Goal: Information Seeking & Learning: Learn about a topic

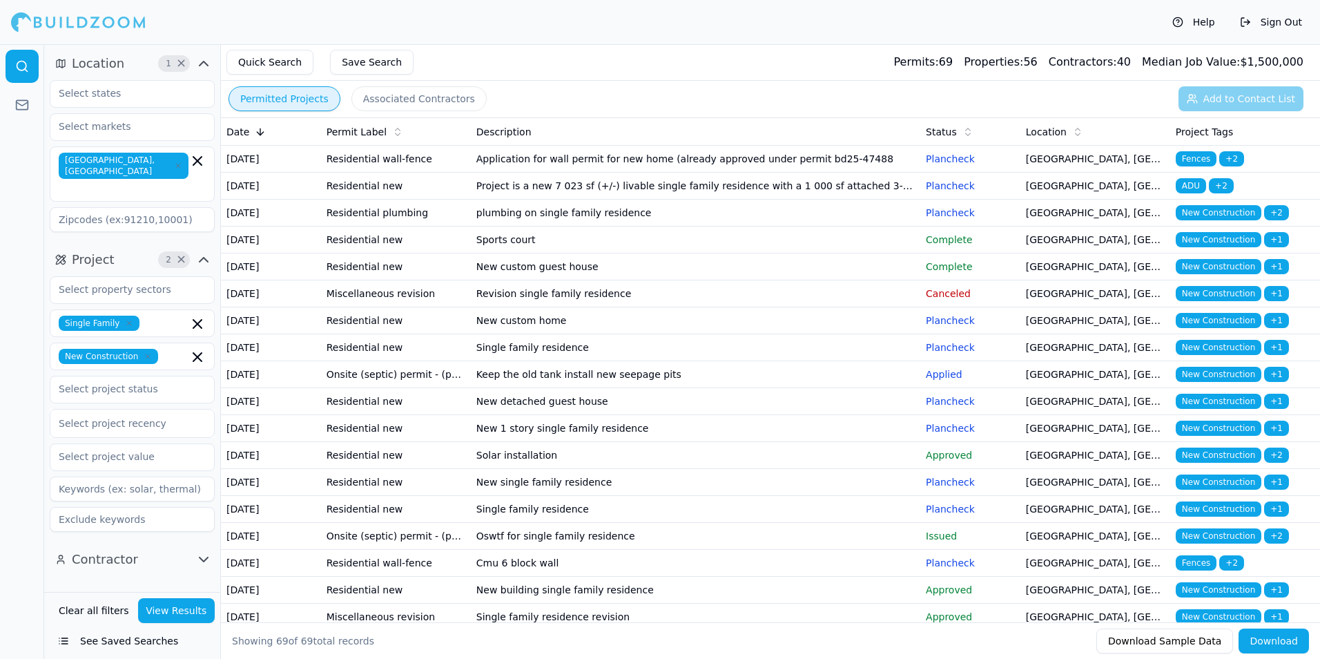
click at [694, 226] on td "plumbing on single family residence" at bounding box center [695, 212] width 449 height 27
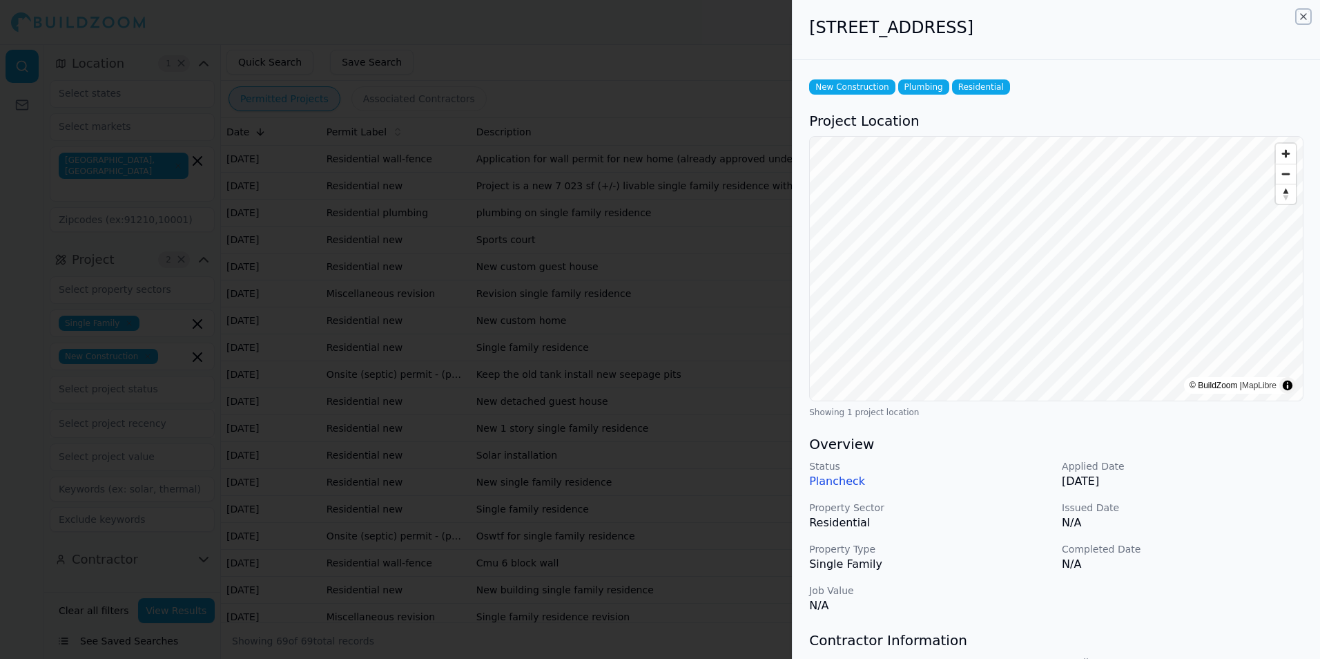
click at [1303, 17] on icon "button" at bounding box center [1303, 16] width 11 height 11
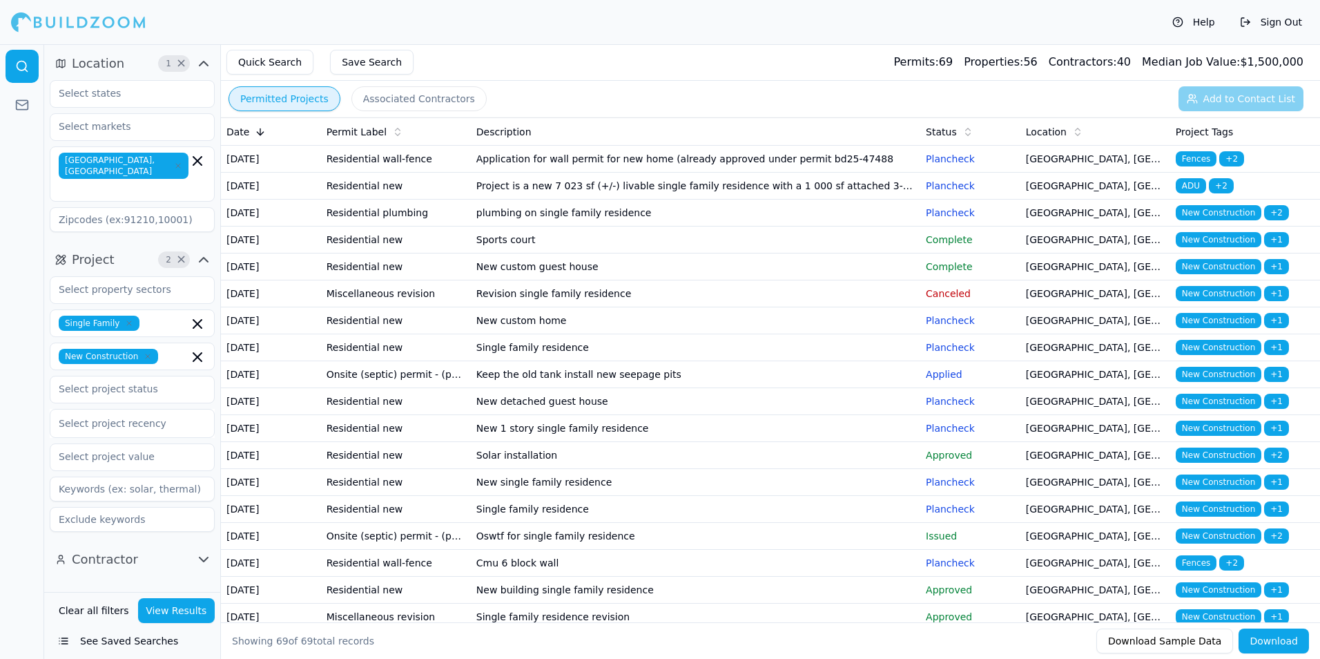
click at [819, 165] on td "Application for wall permit for new home (already approved under permit bd25-47…" at bounding box center [695, 159] width 449 height 27
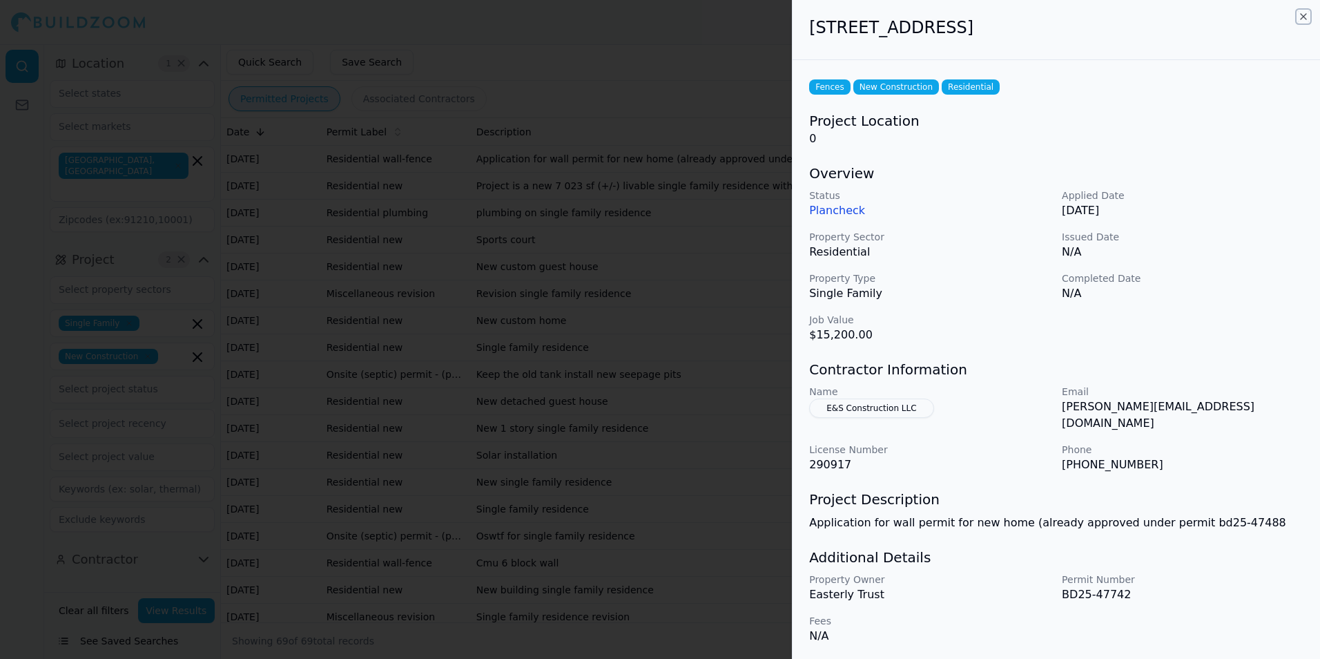
click at [1302, 17] on icon "button" at bounding box center [1303, 16] width 11 height 11
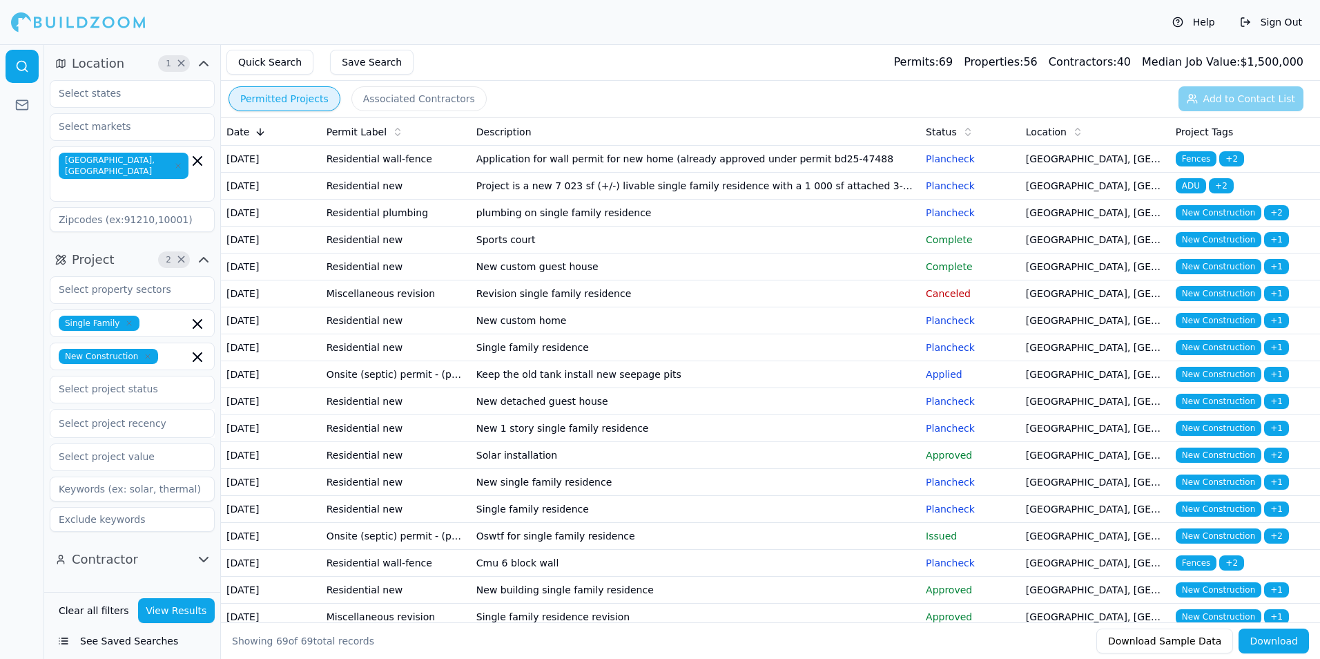
click at [888, 199] on td "Project is a new 7 023 sf (+/-) livable single family residence with a 1 000 sf…" at bounding box center [695, 186] width 449 height 27
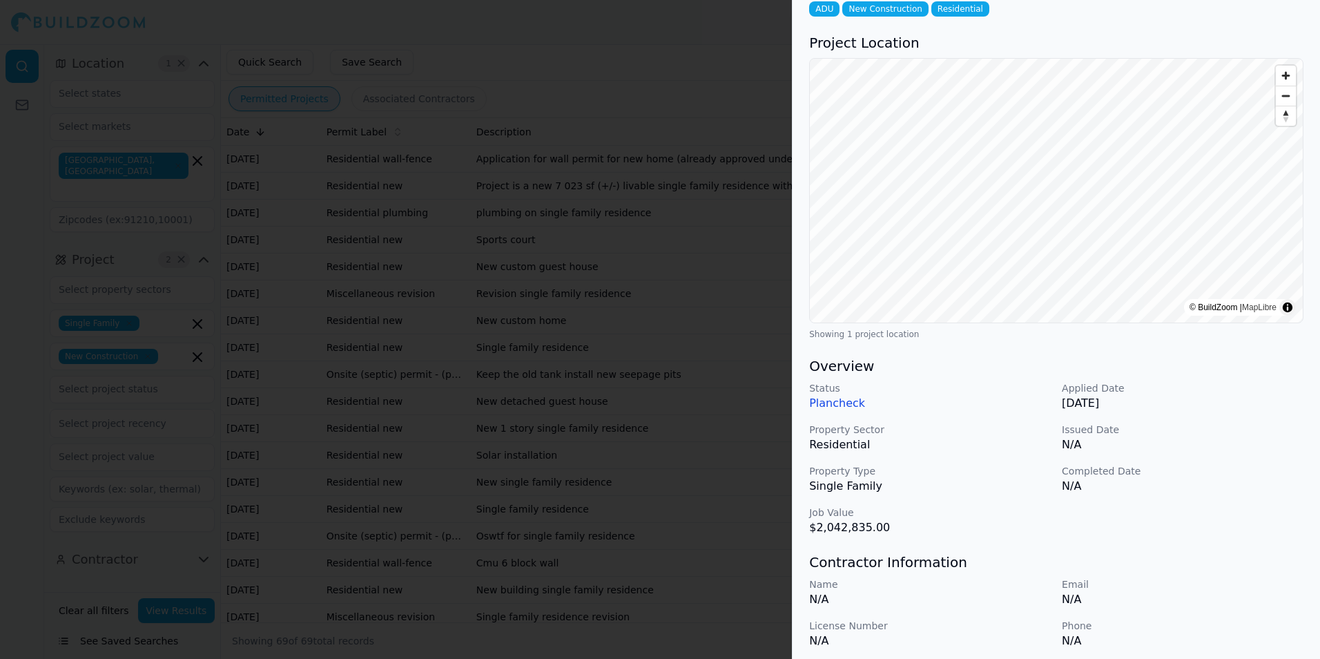
scroll to position [69, 0]
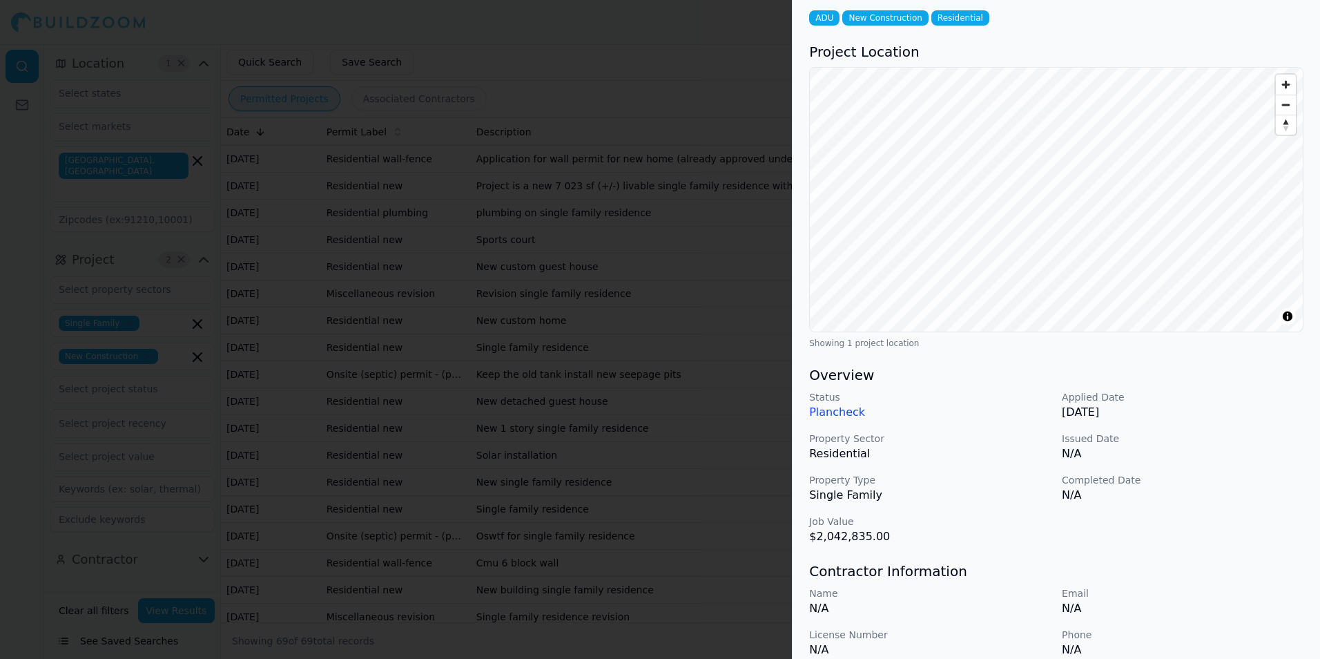
click at [1027, 402] on div "ADU New Construction Residential Project Location © BuildZoom | MapLibre Showin…" at bounding box center [1055, 426] width 527 height 871
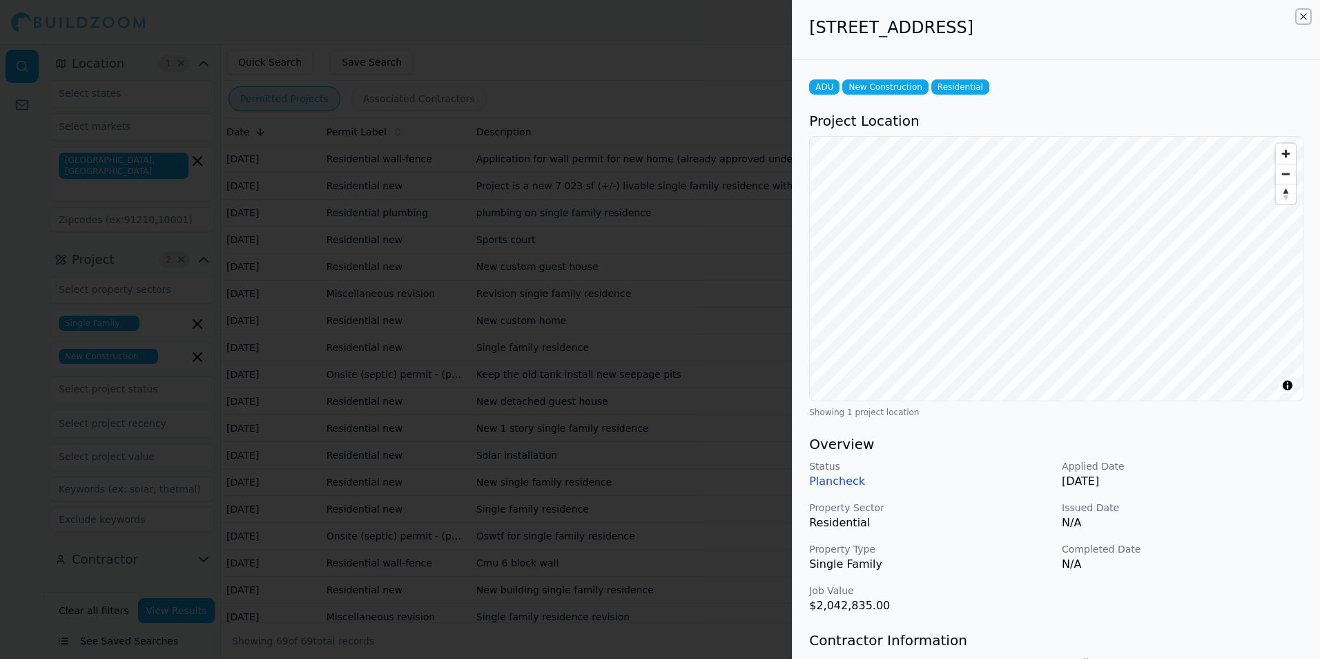
click at [1303, 17] on icon "button" at bounding box center [1304, 17] width 6 height 6
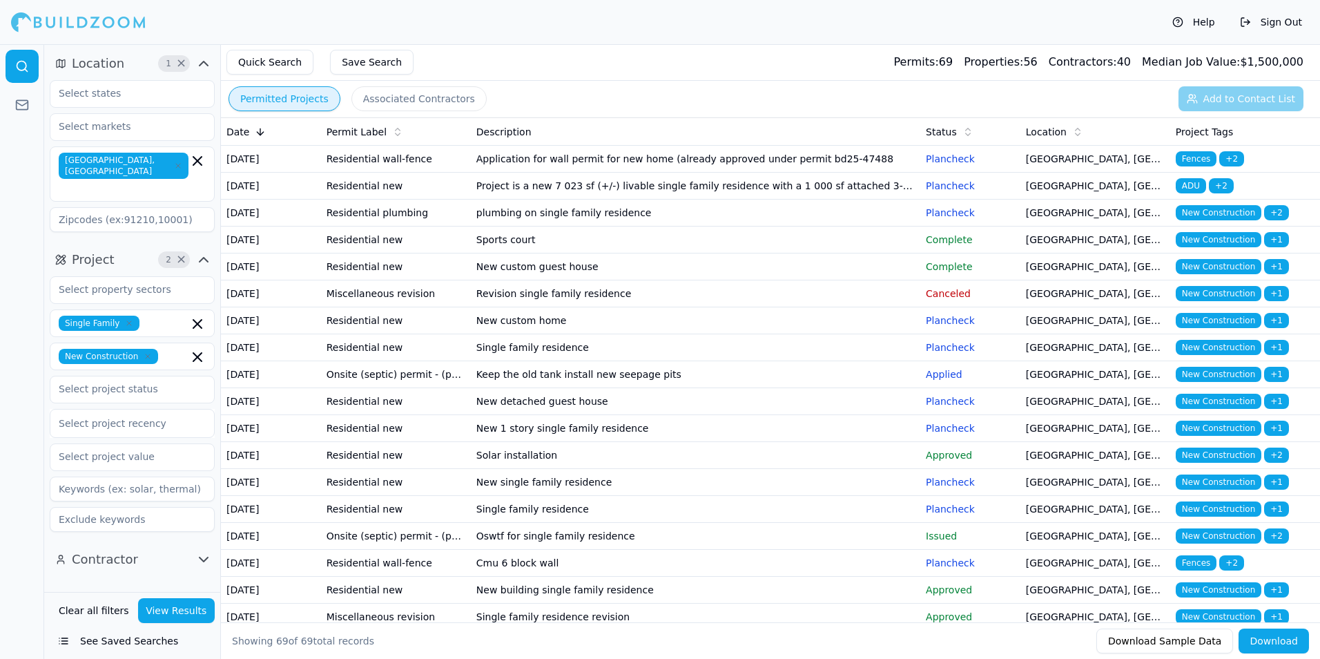
click at [718, 253] on td "Sports court" at bounding box center [695, 239] width 449 height 27
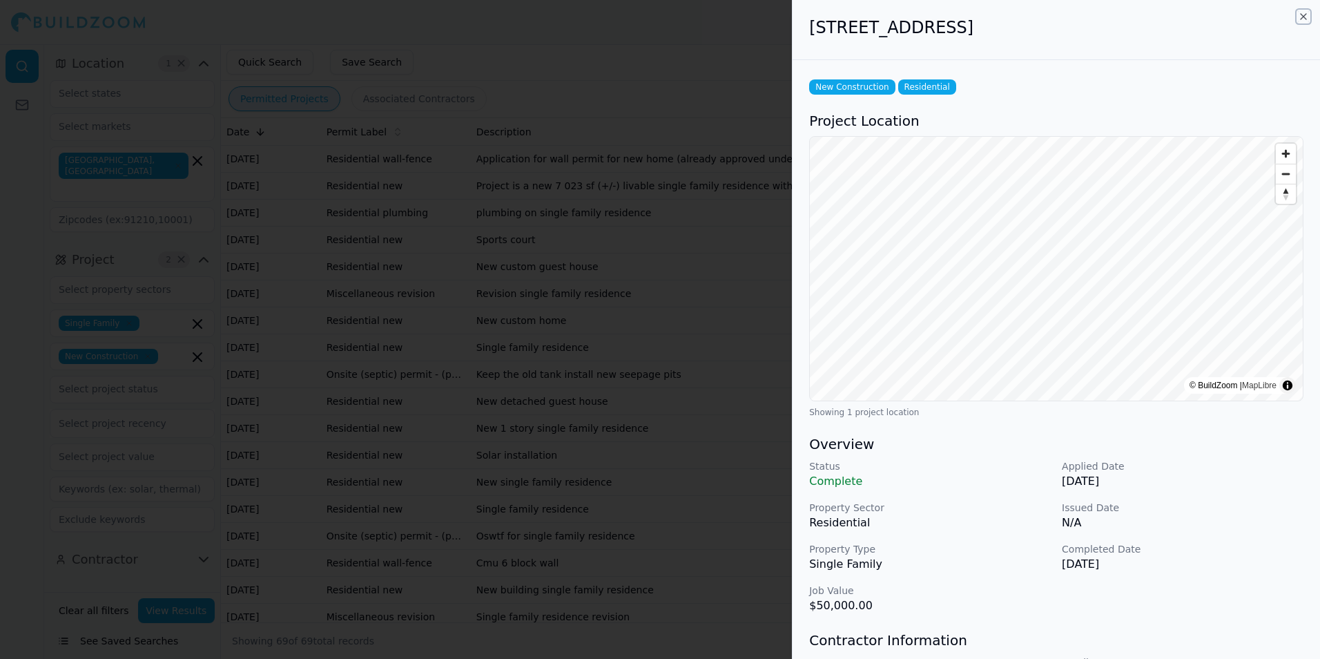
click at [1301, 17] on icon "button" at bounding box center [1303, 16] width 11 height 11
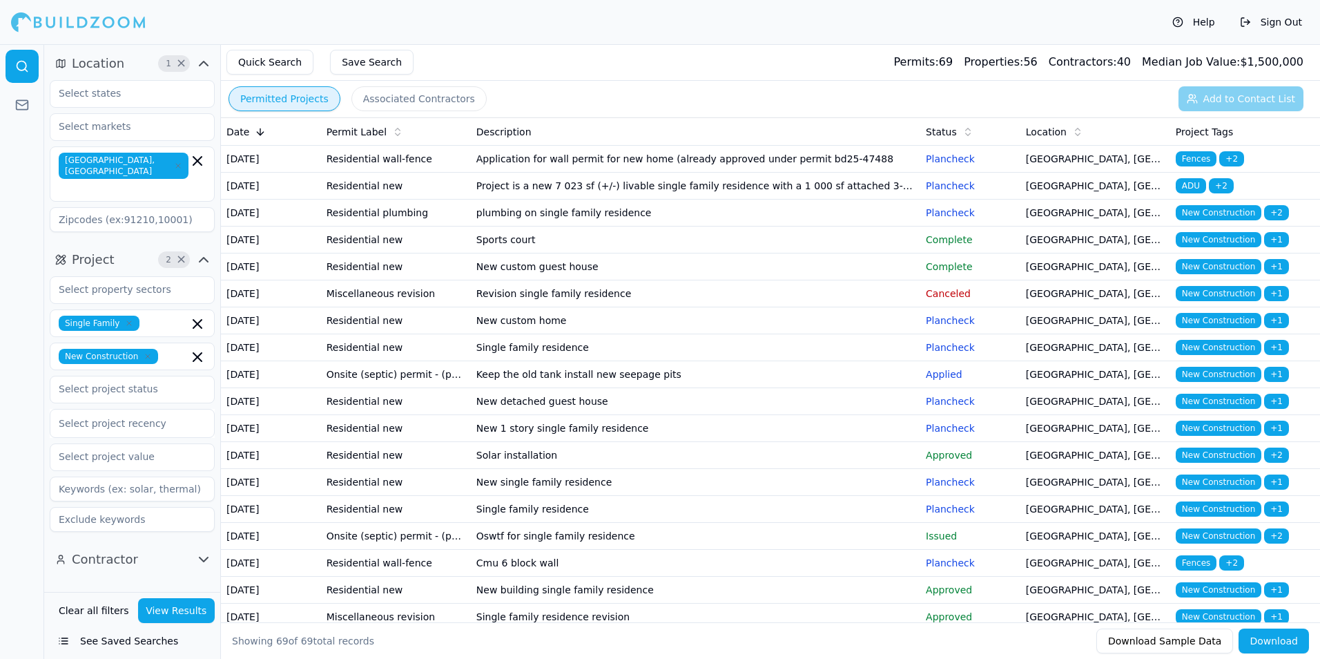
click at [885, 280] on td "New custom guest house" at bounding box center [695, 266] width 449 height 27
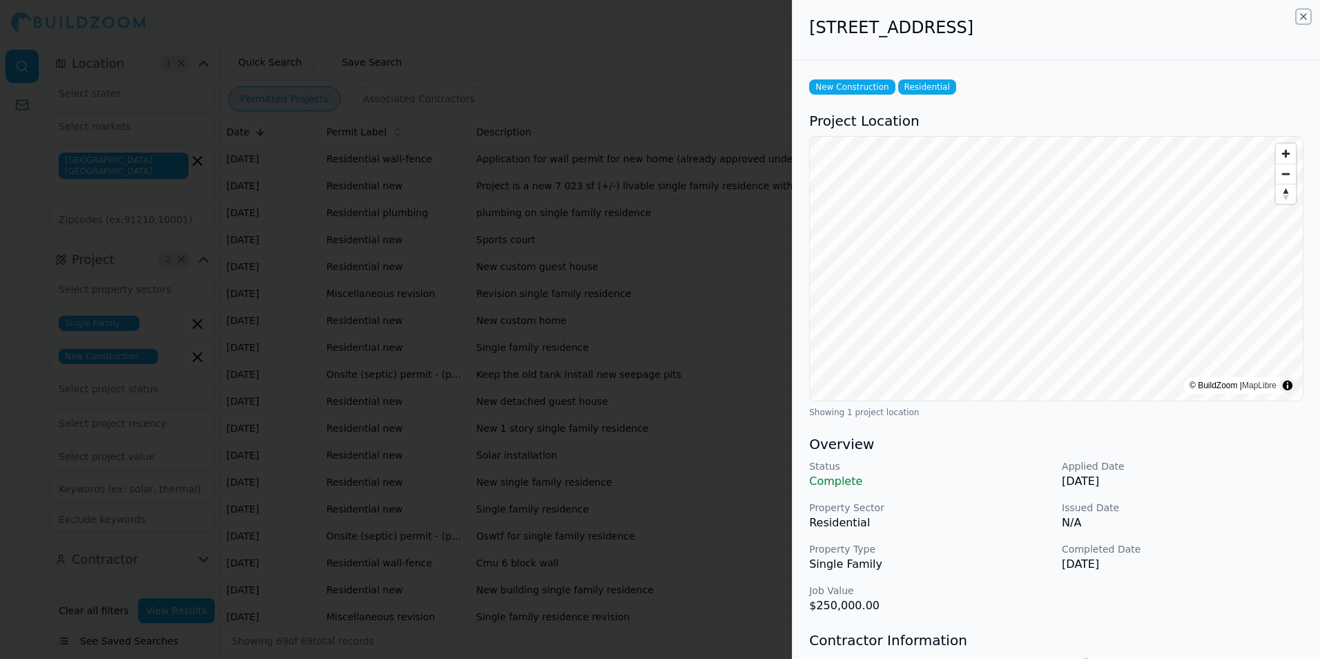
click at [1302, 16] on icon "button" at bounding box center [1303, 16] width 11 height 11
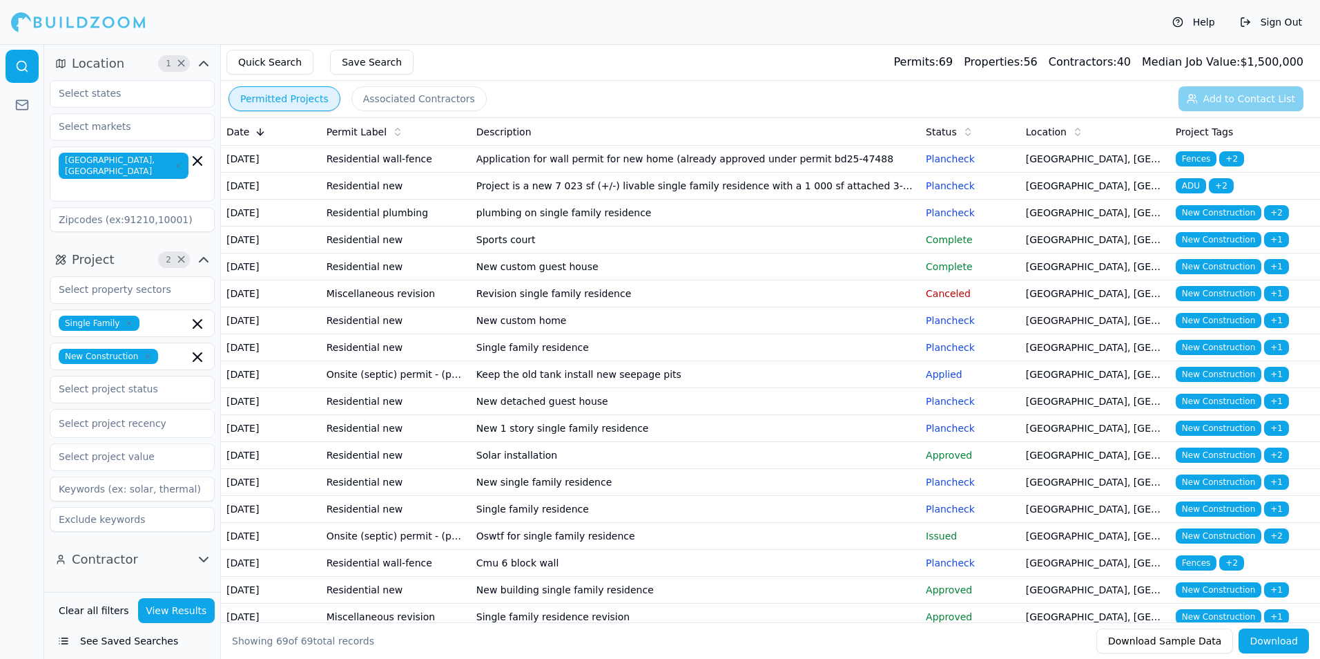
click at [899, 307] on td "Revision single family residence" at bounding box center [695, 293] width 449 height 27
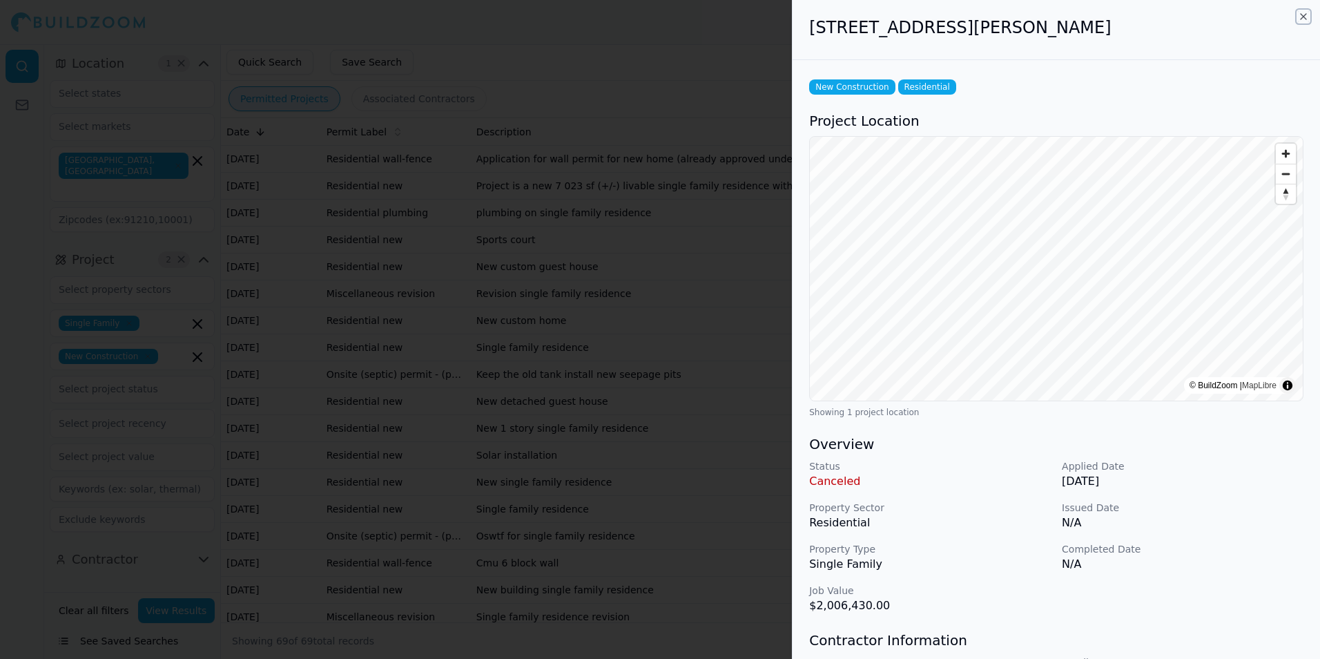
click at [1303, 17] on icon "button" at bounding box center [1304, 17] width 6 height 6
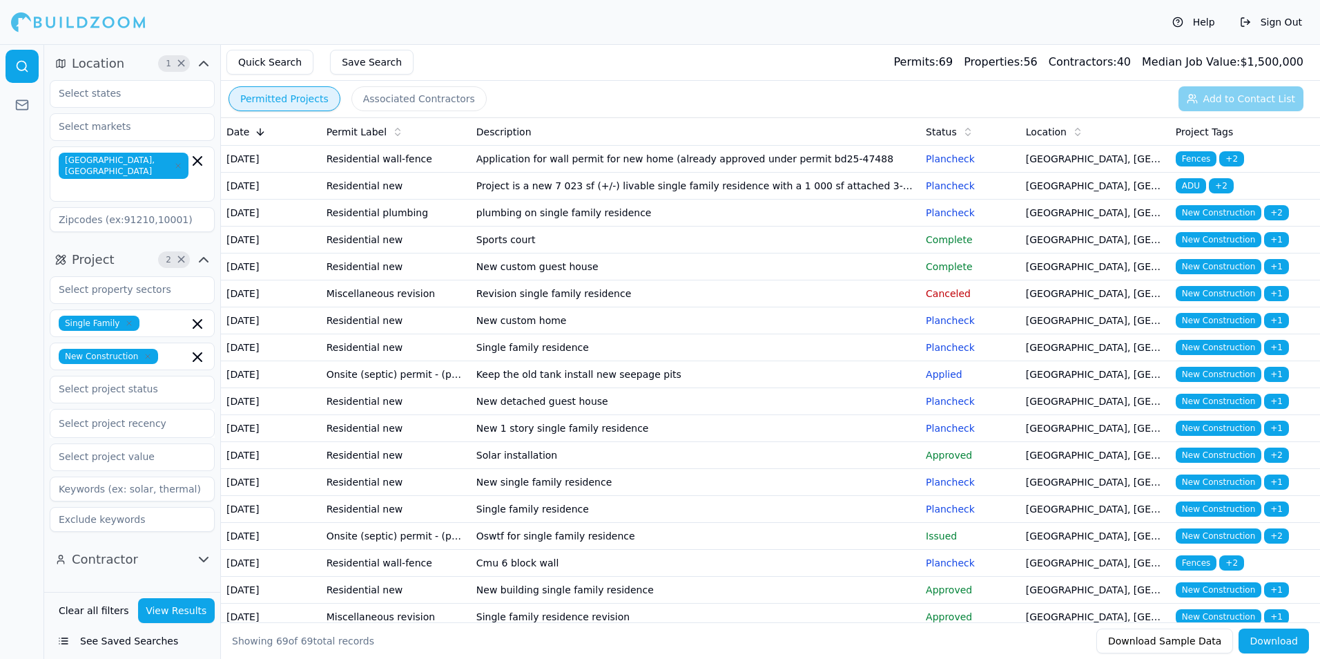
click at [965, 327] on p "Plancheck" at bounding box center [970, 320] width 89 height 14
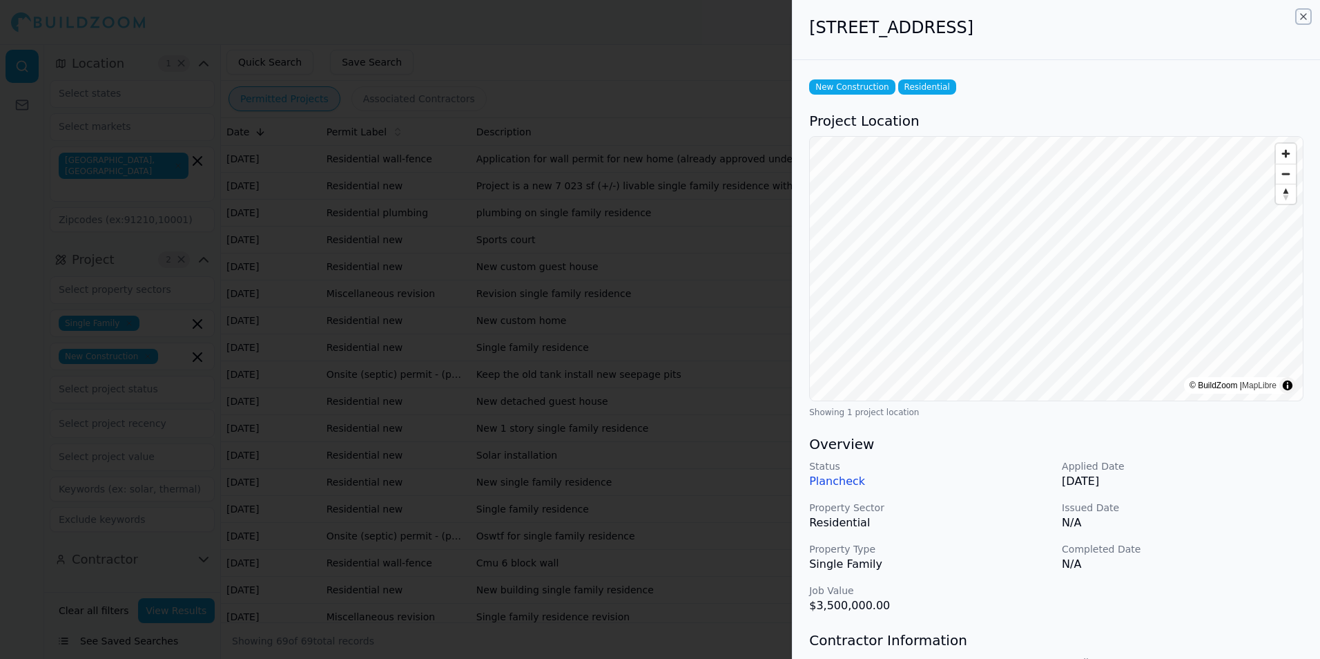
click at [1305, 14] on icon "button" at bounding box center [1304, 17] width 6 height 6
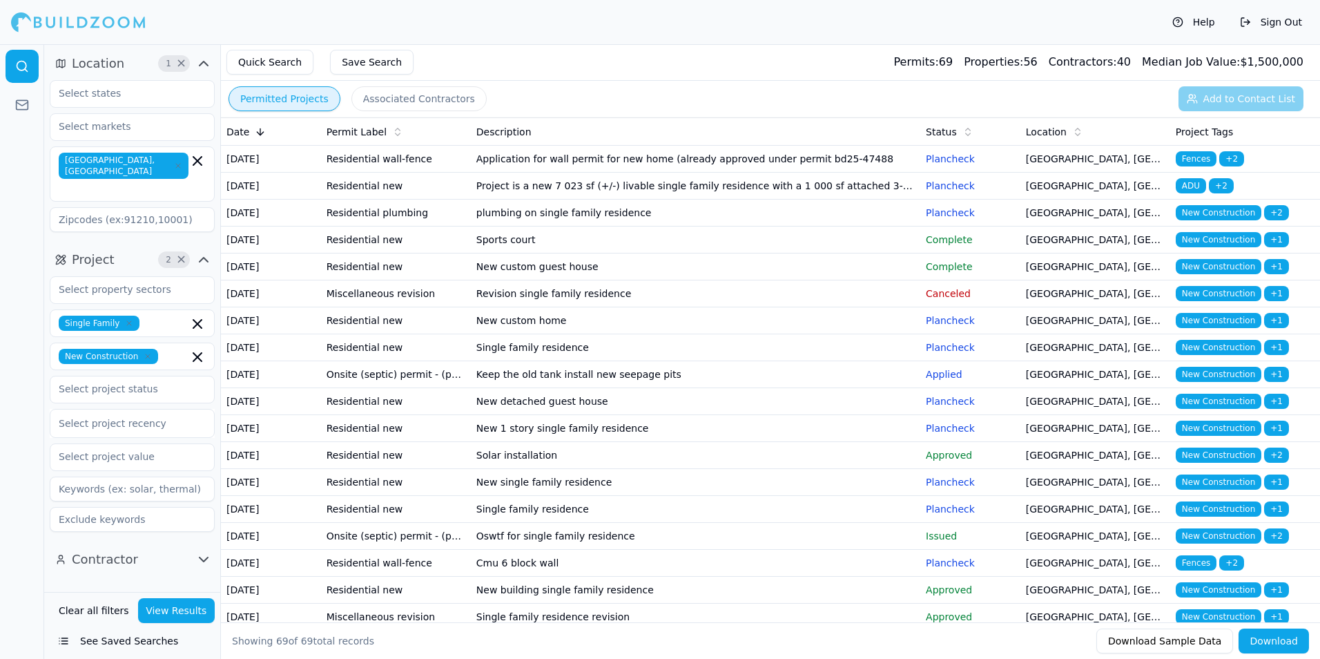
click at [754, 361] on td "Single family residence" at bounding box center [695, 347] width 449 height 27
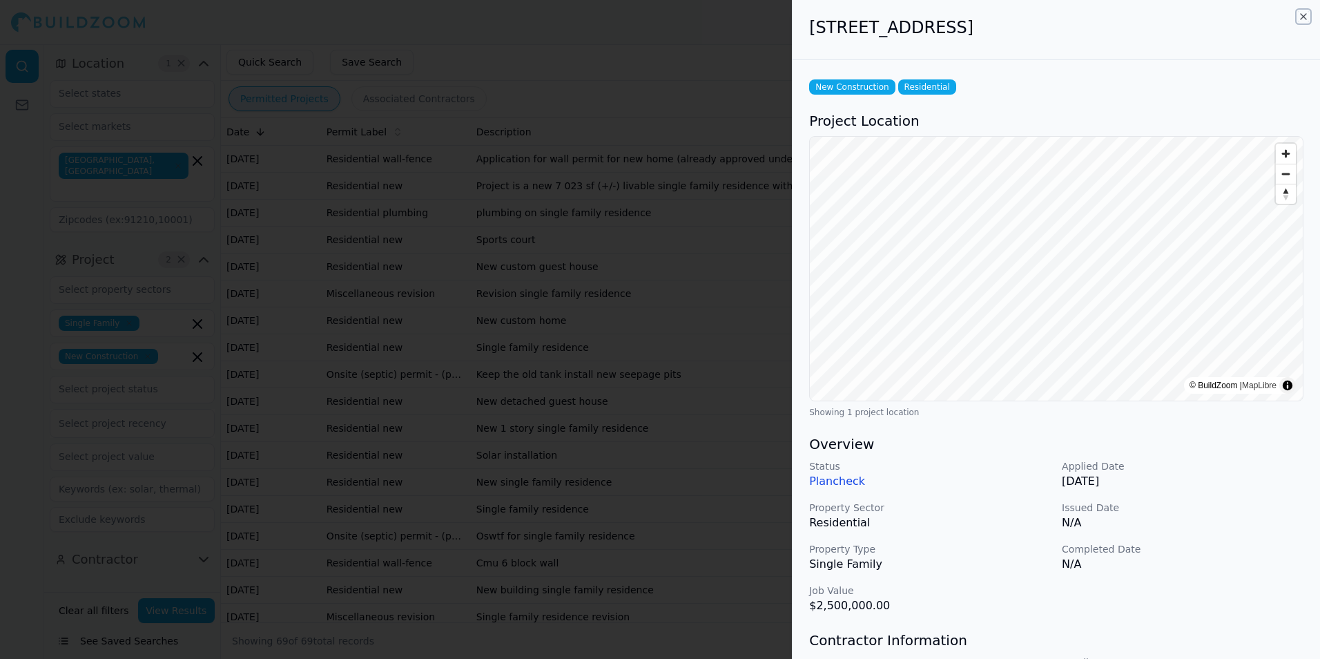
click at [1302, 17] on icon "button" at bounding box center [1303, 16] width 11 height 11
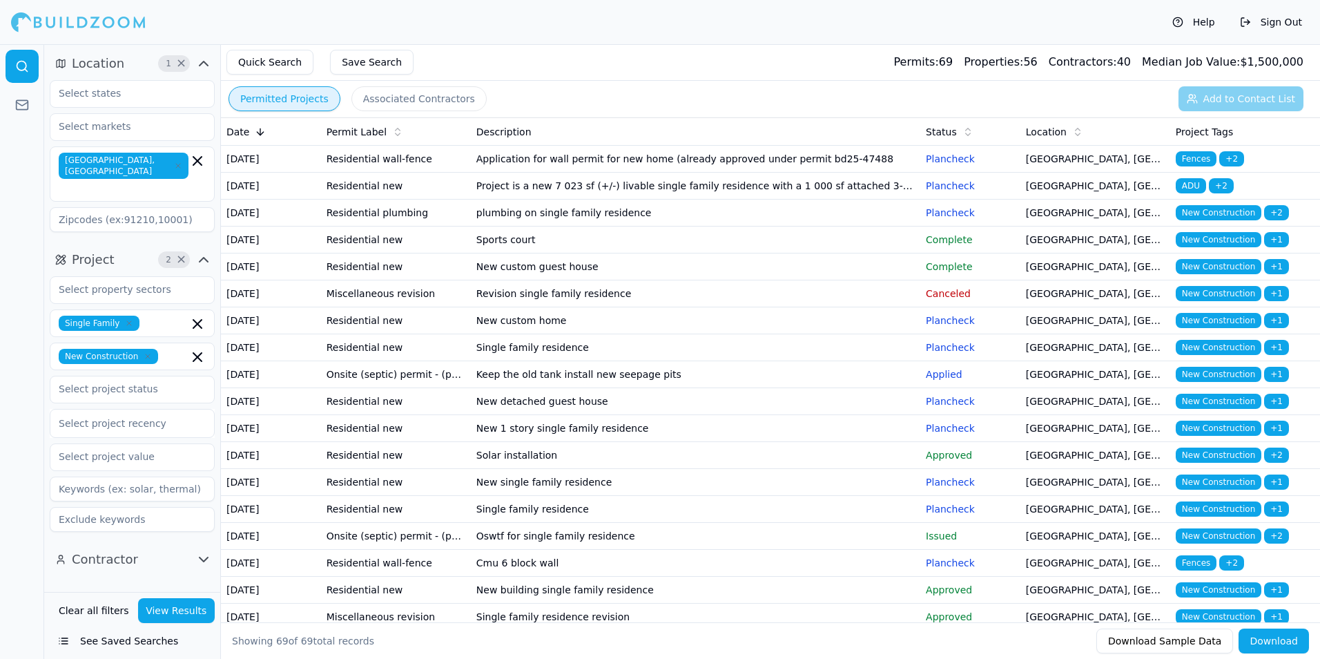
click at [752, 388] on td "Keep the old tank install new seepage pits" at bounding box center [695, 374] width 449 height 27
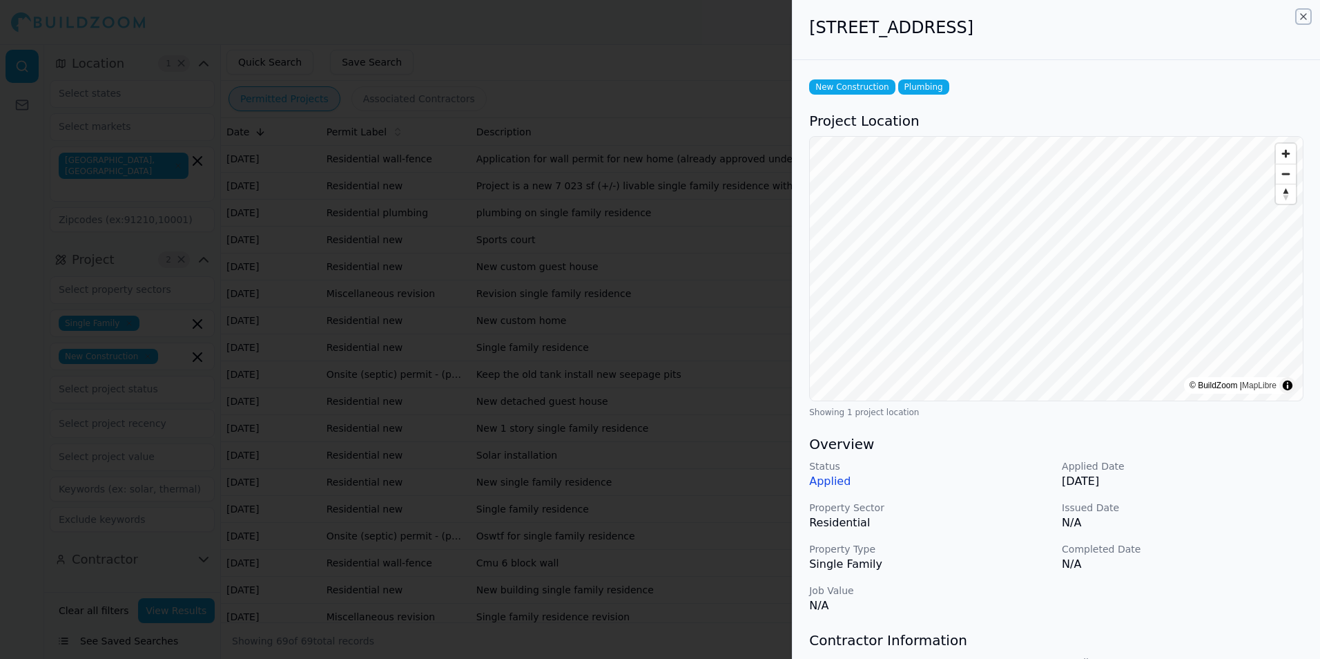
click at [1305, 16] on icon "button" at bounding box center [1303, 16] width 11 height 11
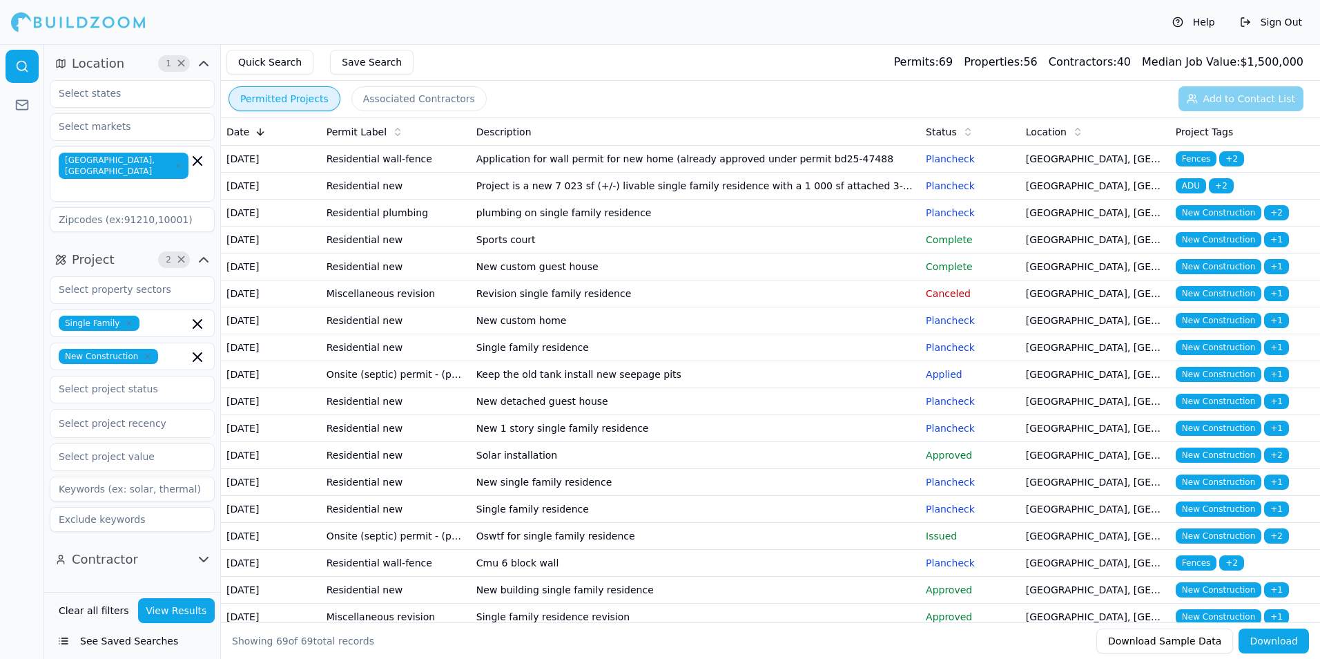
click at [766, 415] on td "New detached guest house" at bounding box center [695, 401] width 449 height 27
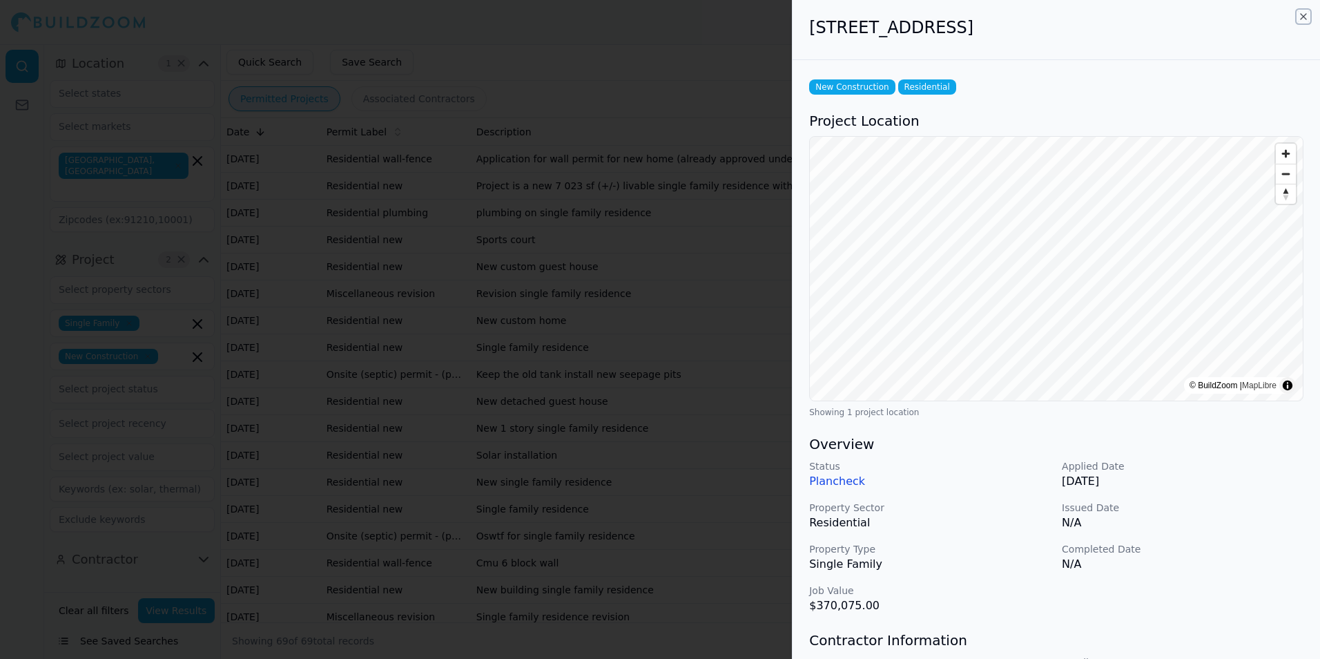
click at [1300, 16] on icon "button" at bounding box center [1303, 16] width 11 height 11
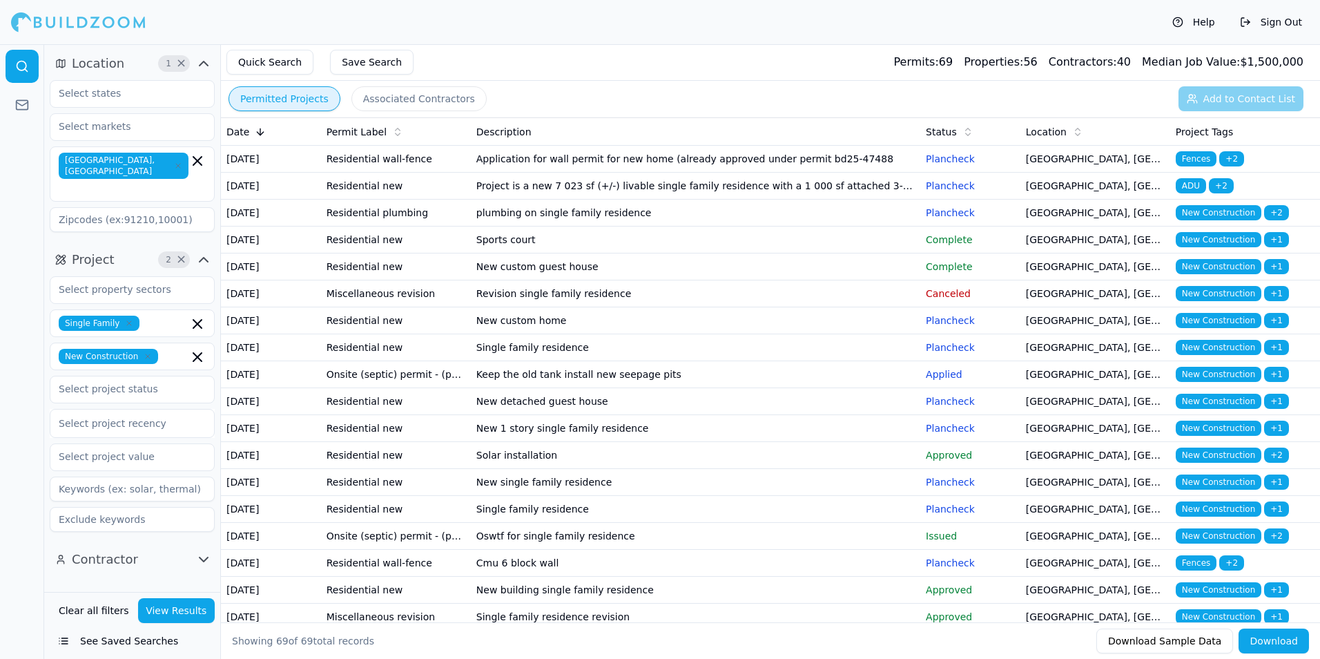
click at [802, 442] on td "New 1 story single family residence" at bounding box center [695, 428] width 449 height 27
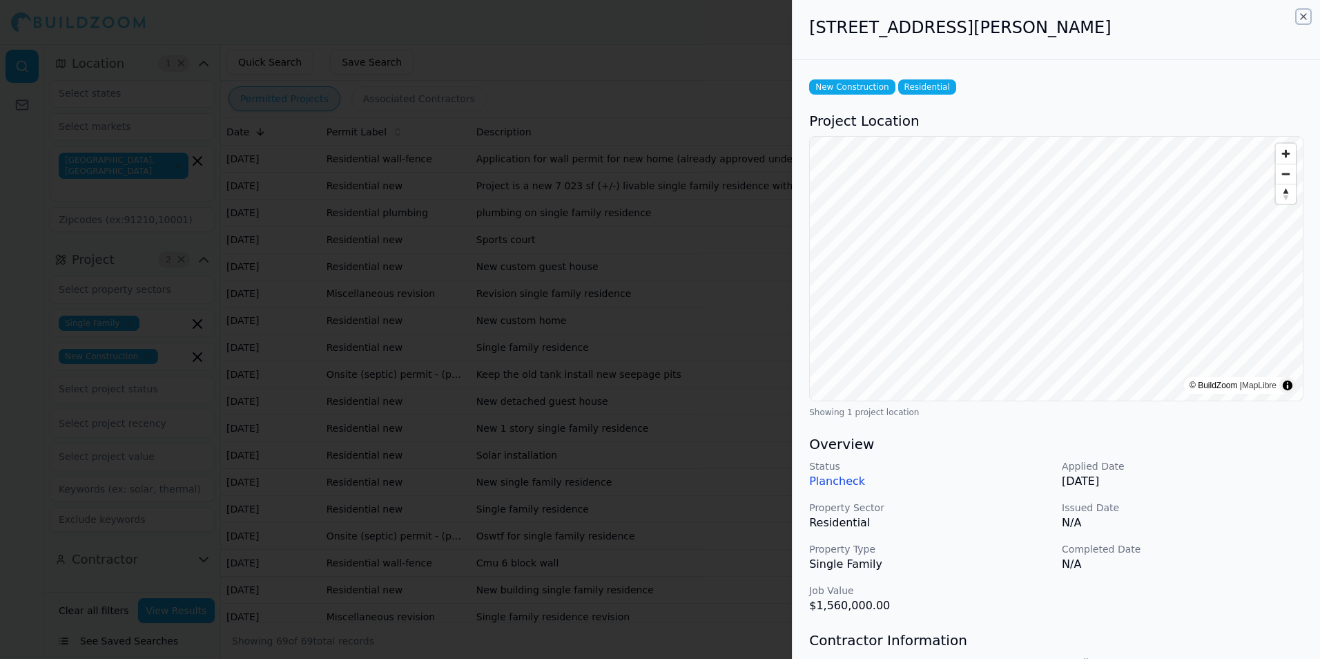
click at [1305, 17] on icon "button" at bounding box center [1303, 16] width 11 height 11
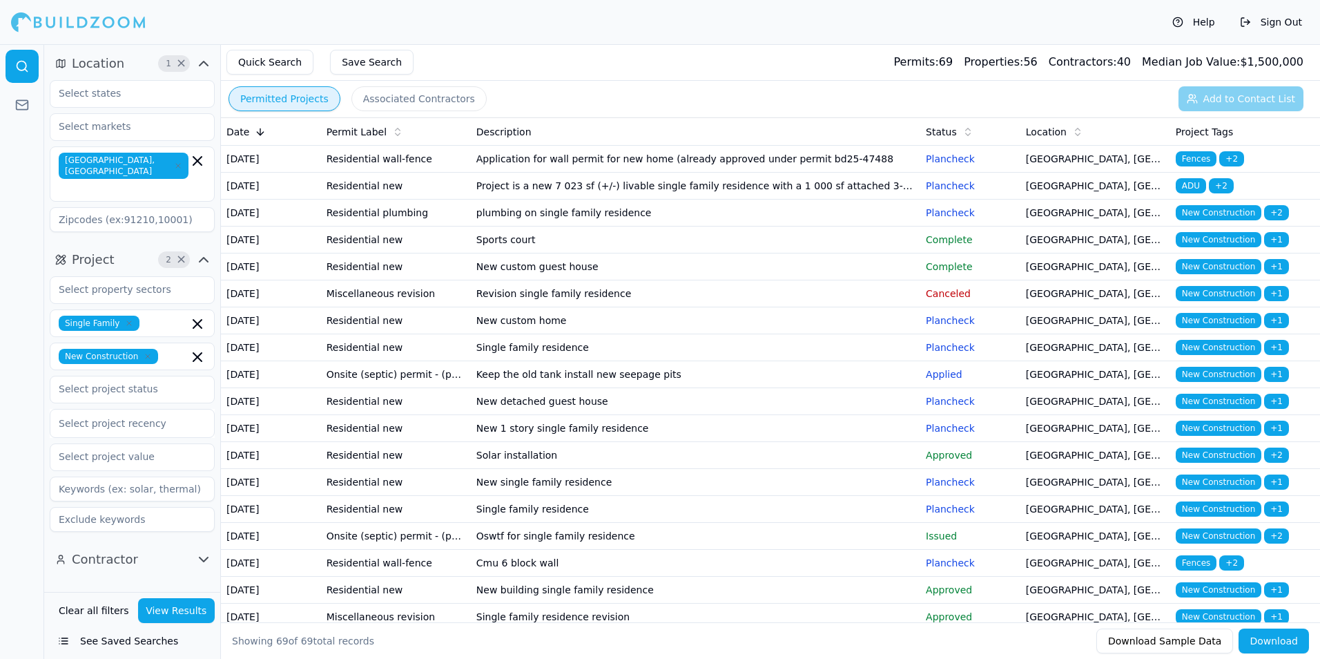
click at [926, 469] on td "Approved" at bounding box center [970, 455] width 100 height 27
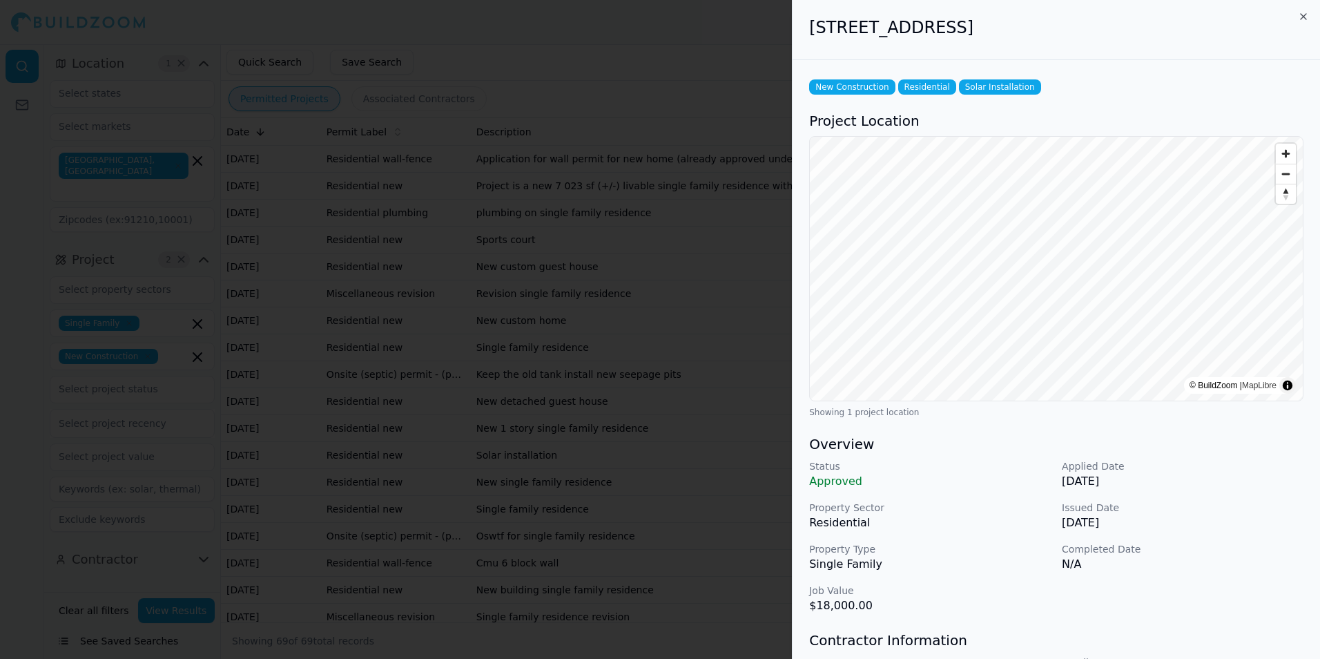
scroll to position [69, 0]
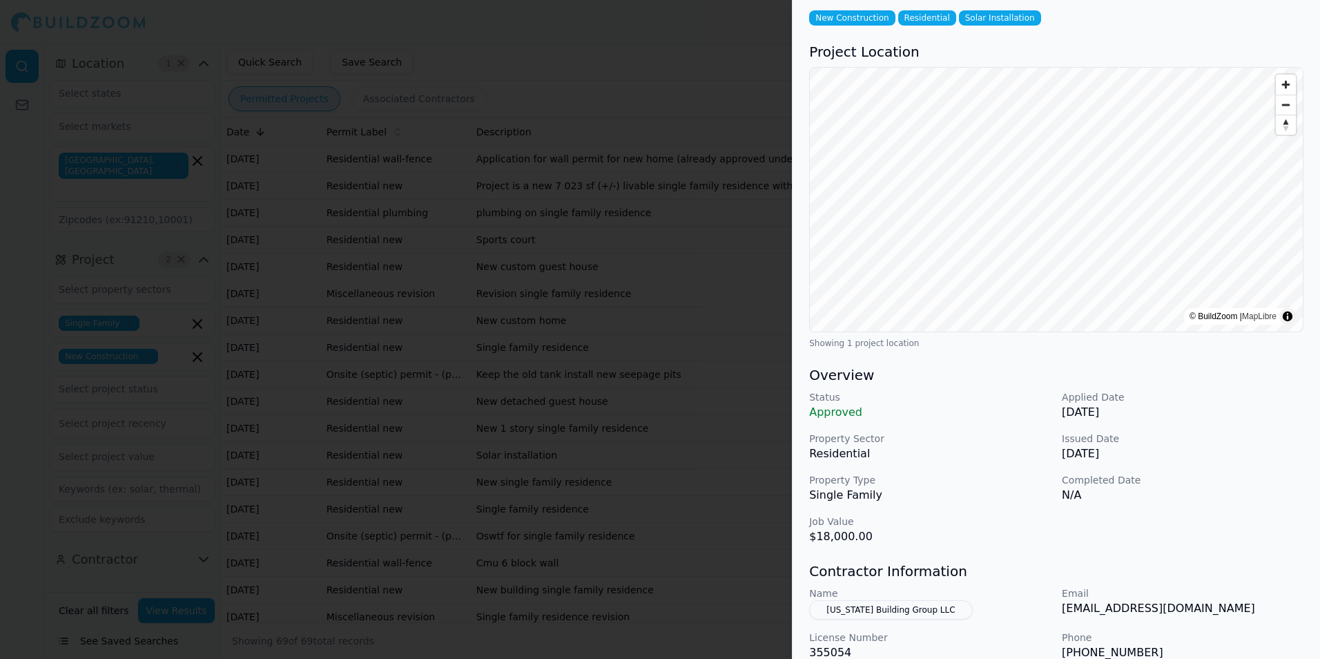
click at [1141, 30] on div "New Construction Residential Solar Installation Project Location © BuildZoom | …" at bounding box center [1055, 419] width 527 height 857
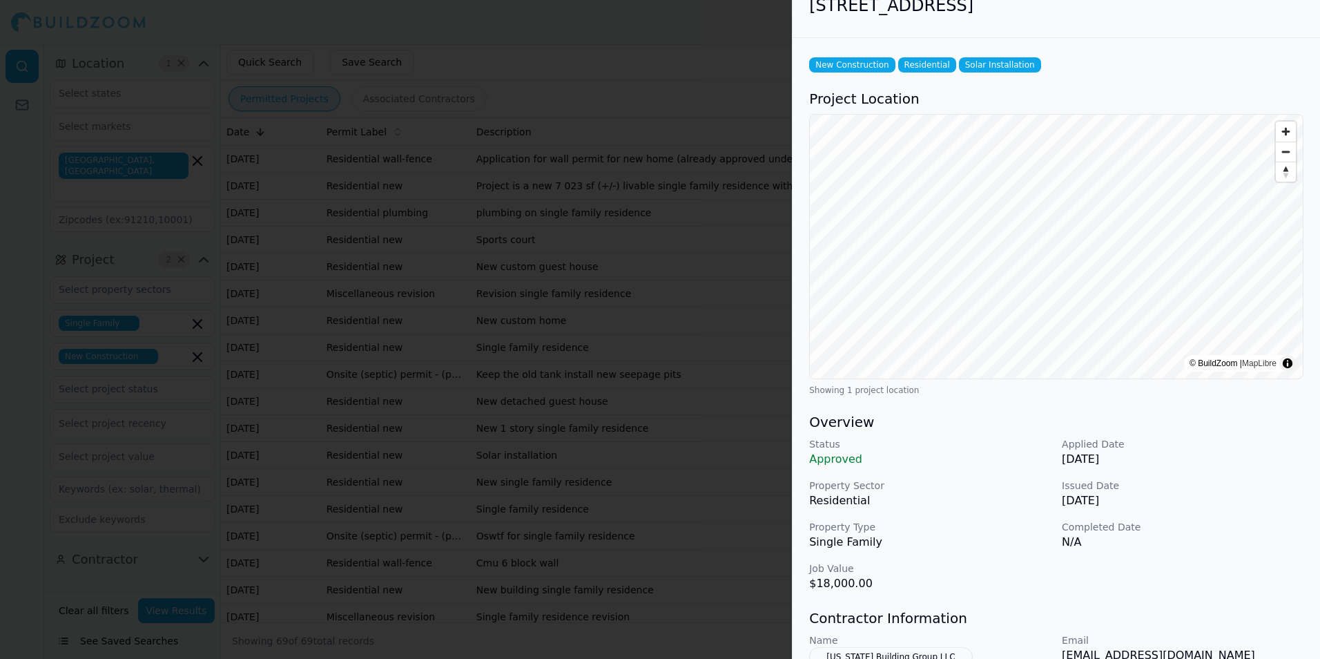
scroll to position [0, 0]
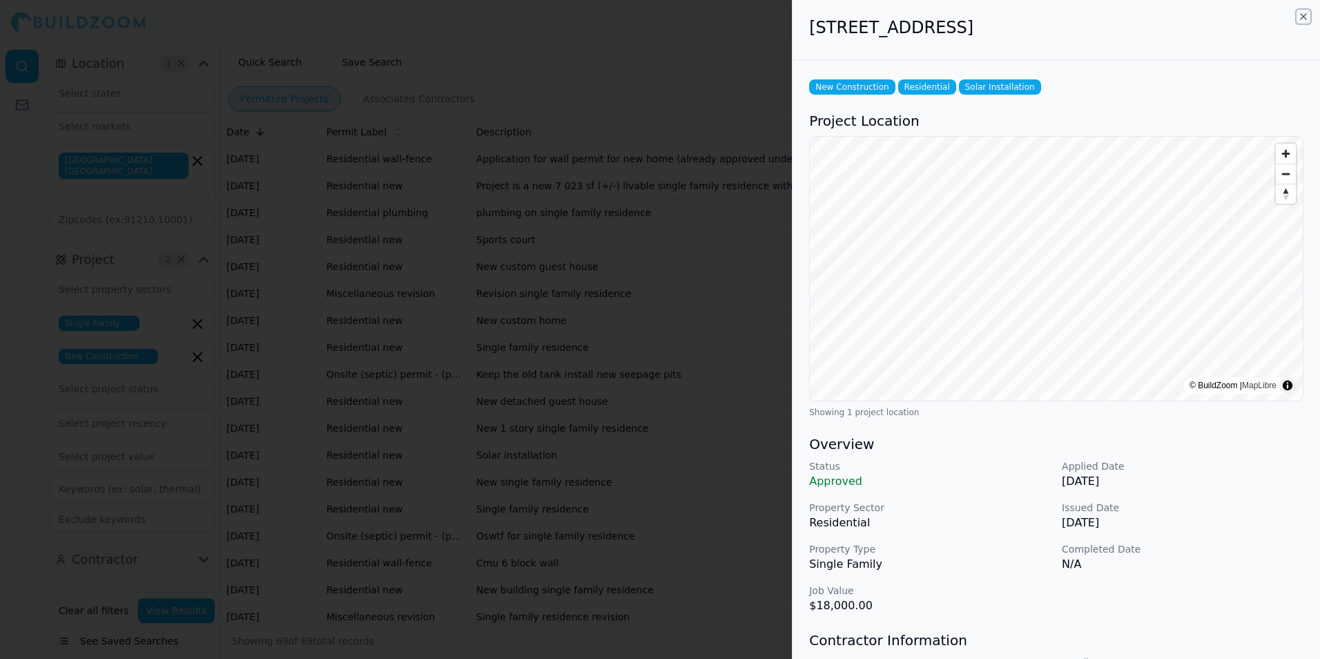
click at [1304, 14] on icon "button" at bounding box center [1303, 16] width 11 height 11
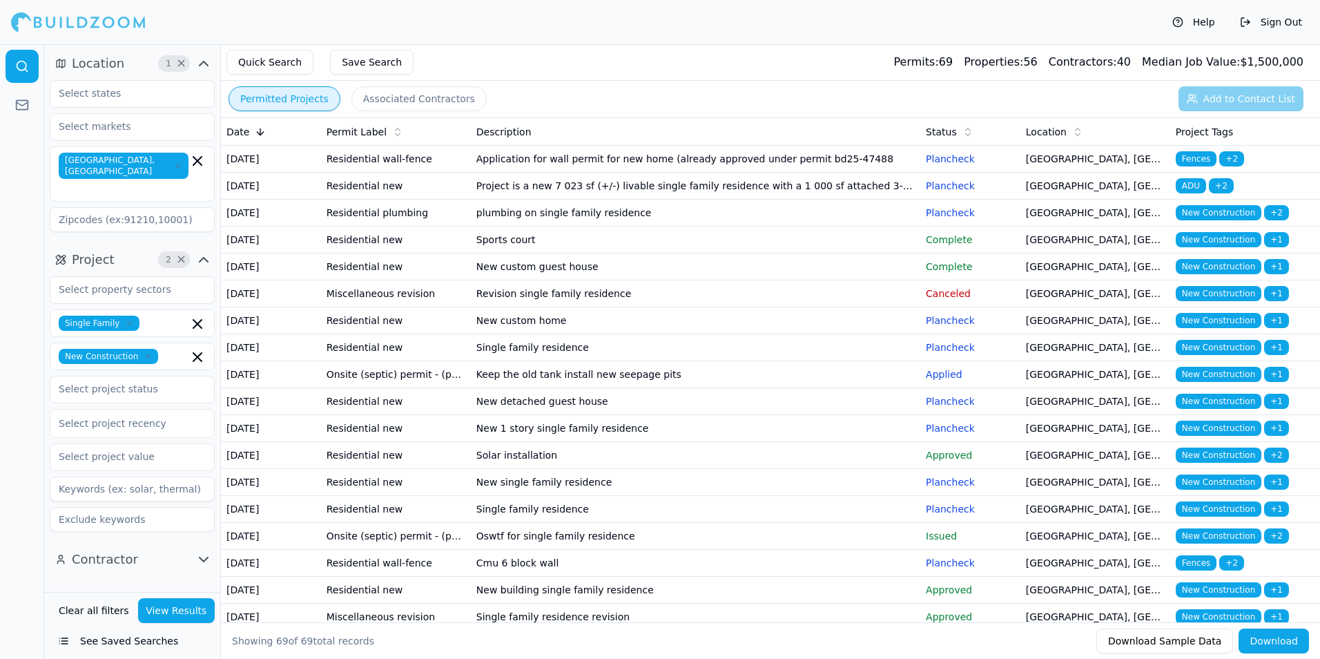
click at [794, 496] on td "New single family residence" at bounding box center [695, 482] width 449 height 27
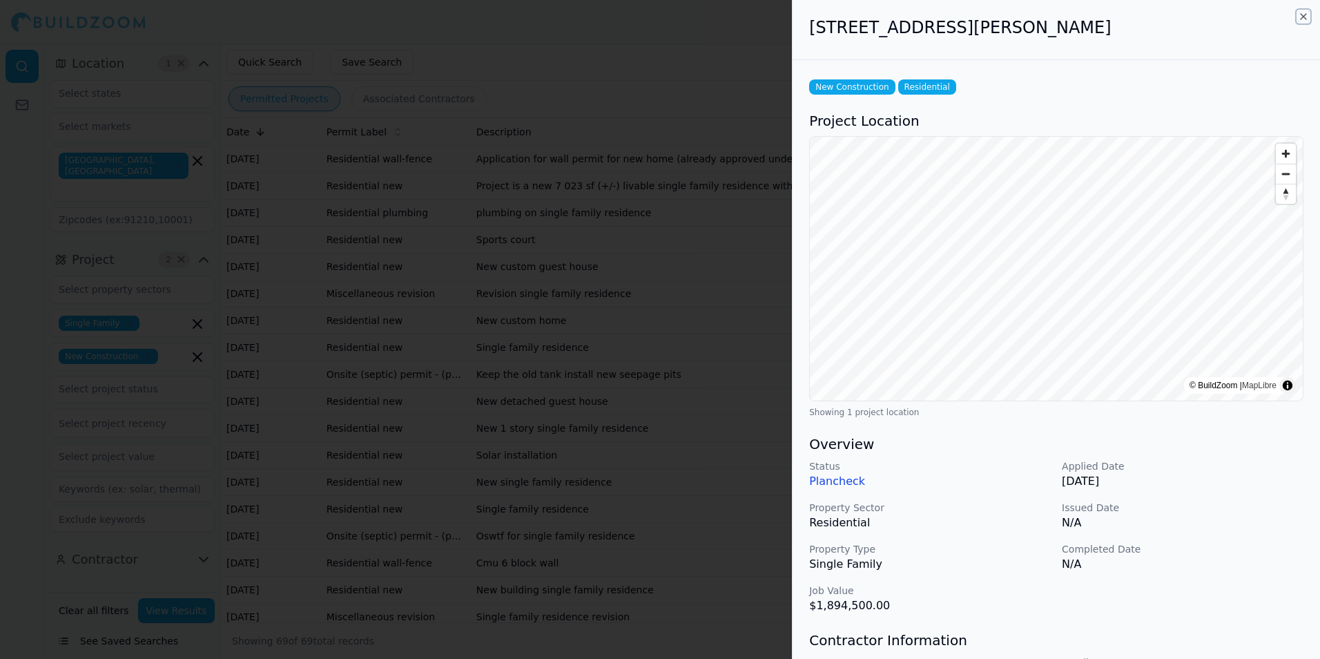
click at [1304, 17] on icon "button" at bounding box center [1304, 17] width 6 height 6
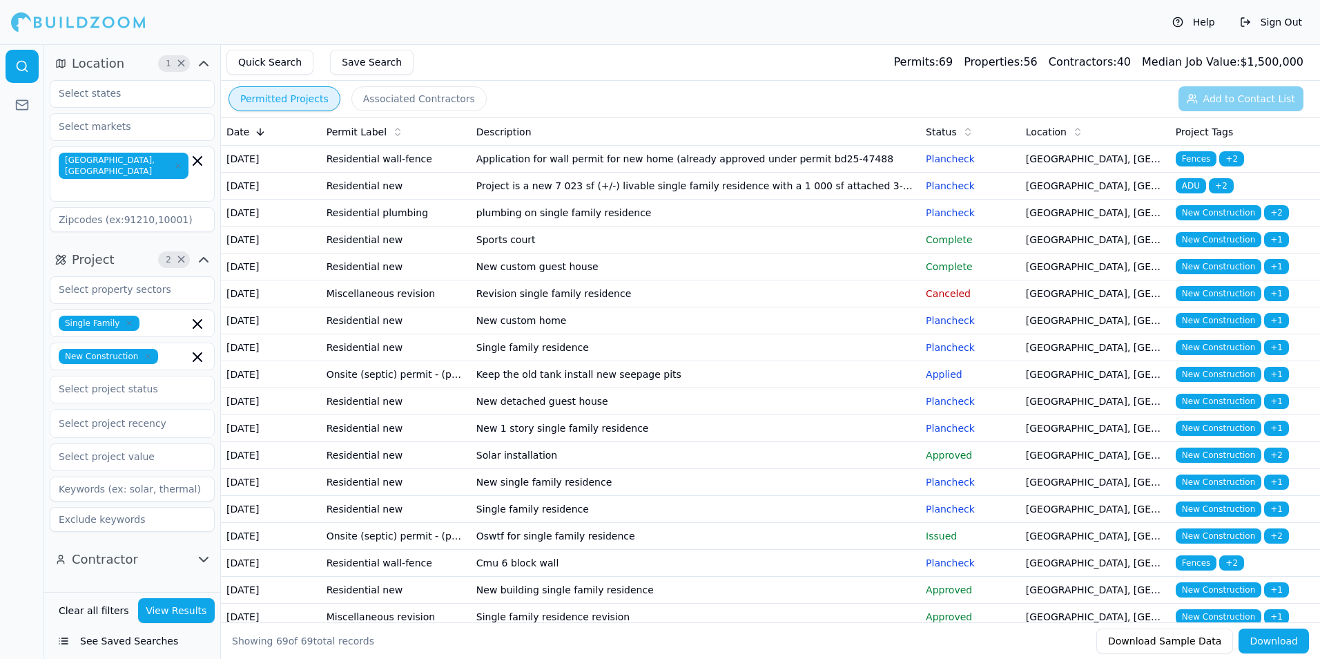
scroll to position [69, 0]
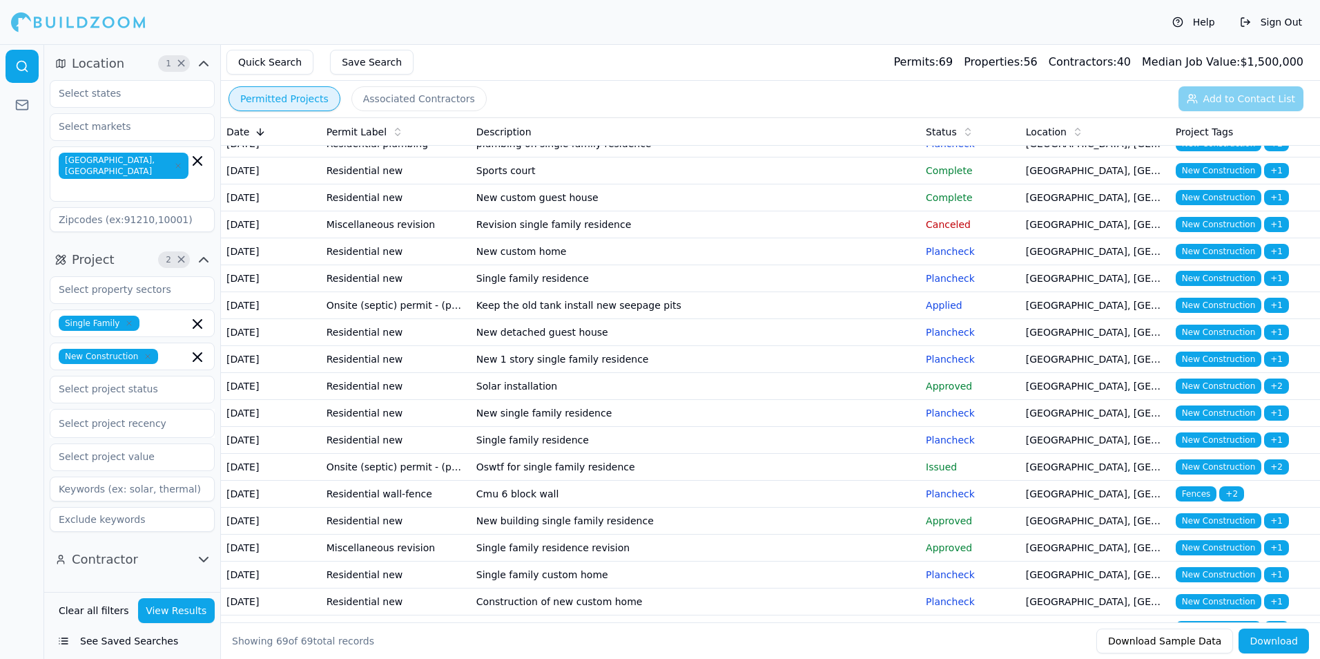
click at [840, 454] on td "Single family residence" at bounding box center [695, 440] width 449 height 27
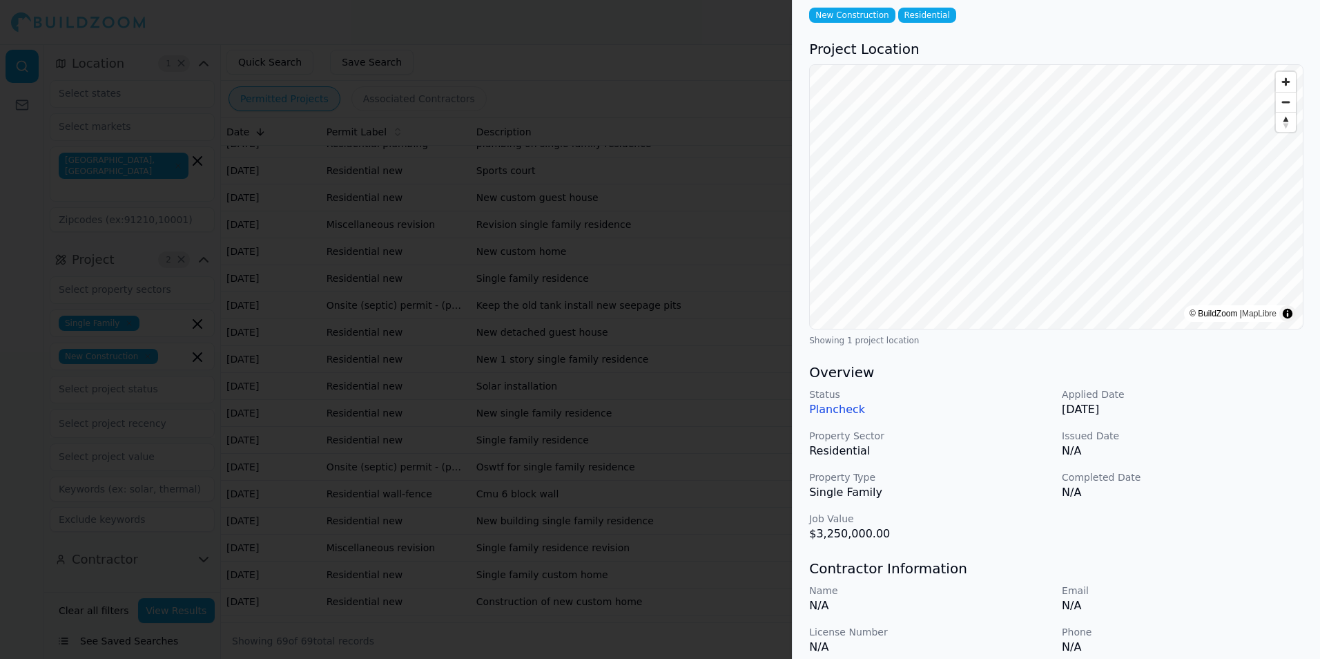
scroll to position [0, 0]
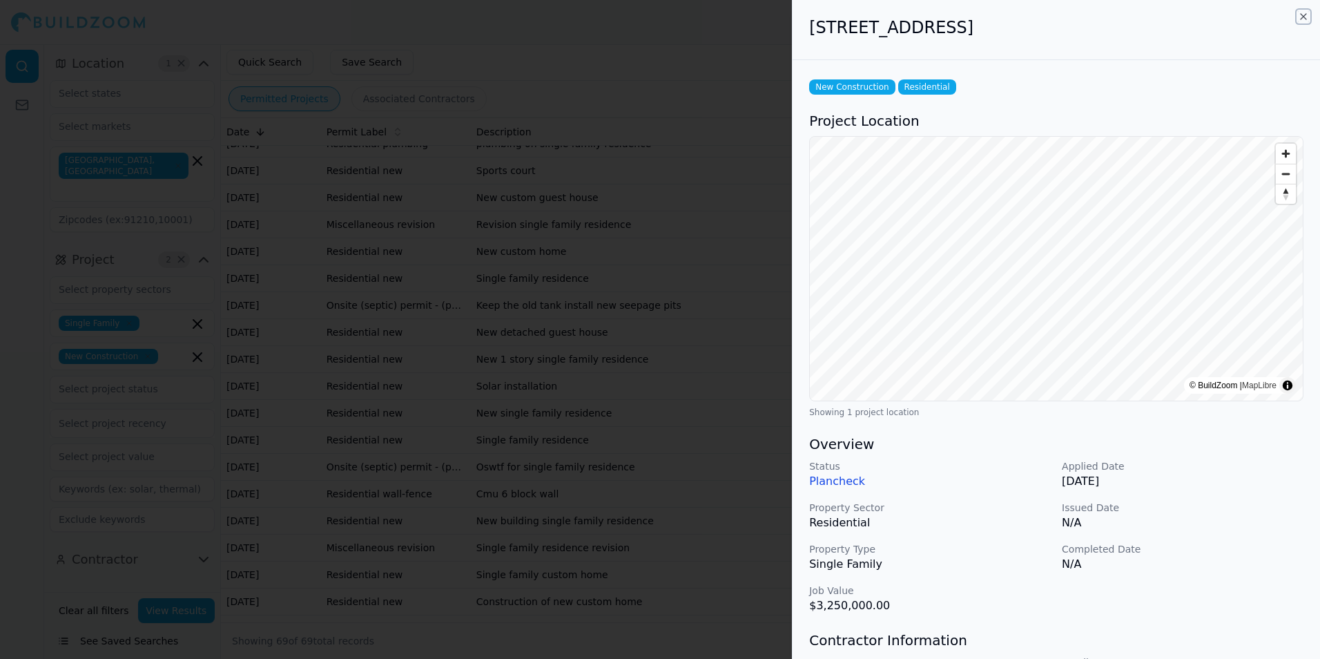
click at [1303, 17] on icon "button" at bounding box center [1303, 16] width 11 height 11
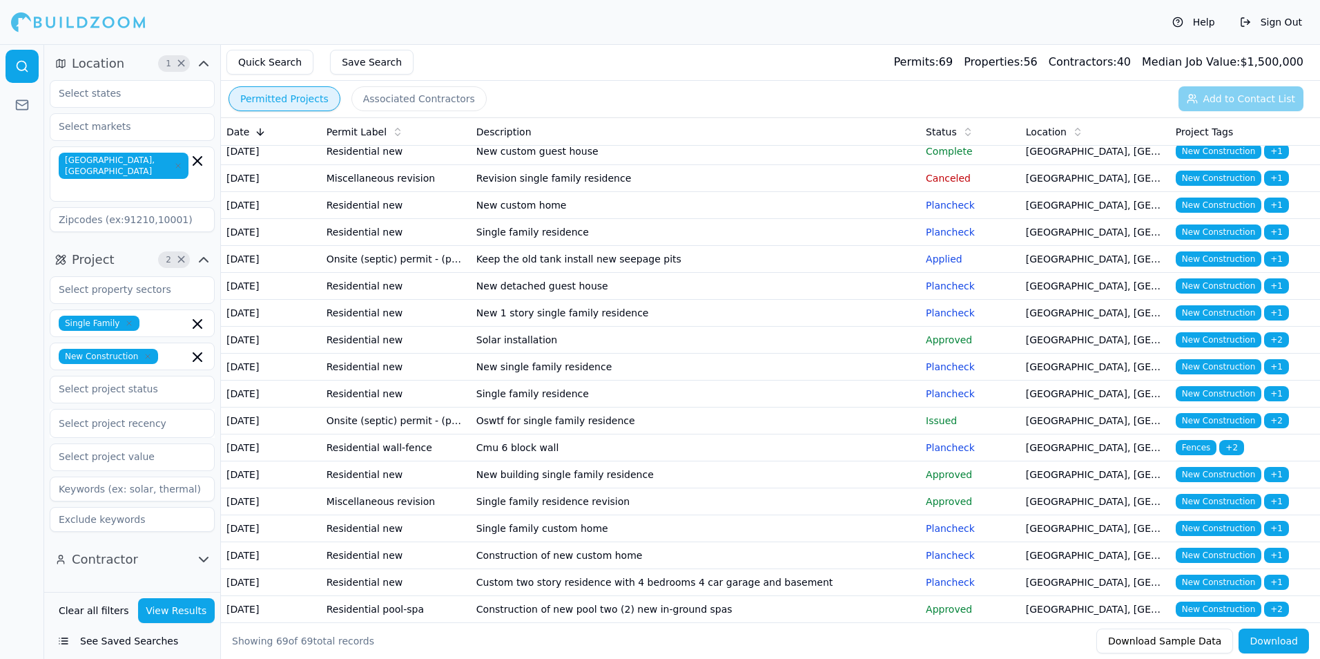
scroll to position [138, 0]
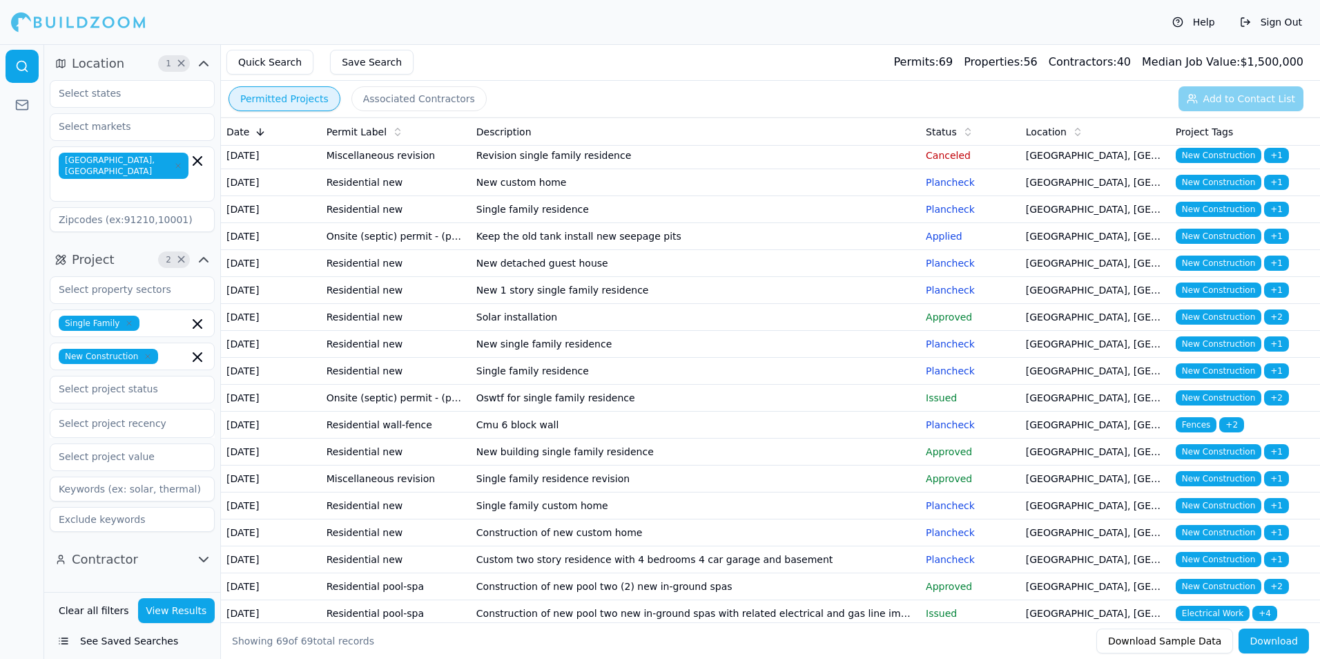
click at [806, 411] on td "Oswtf for single family residence" at bounding box center [695, 397] width 449 height 27
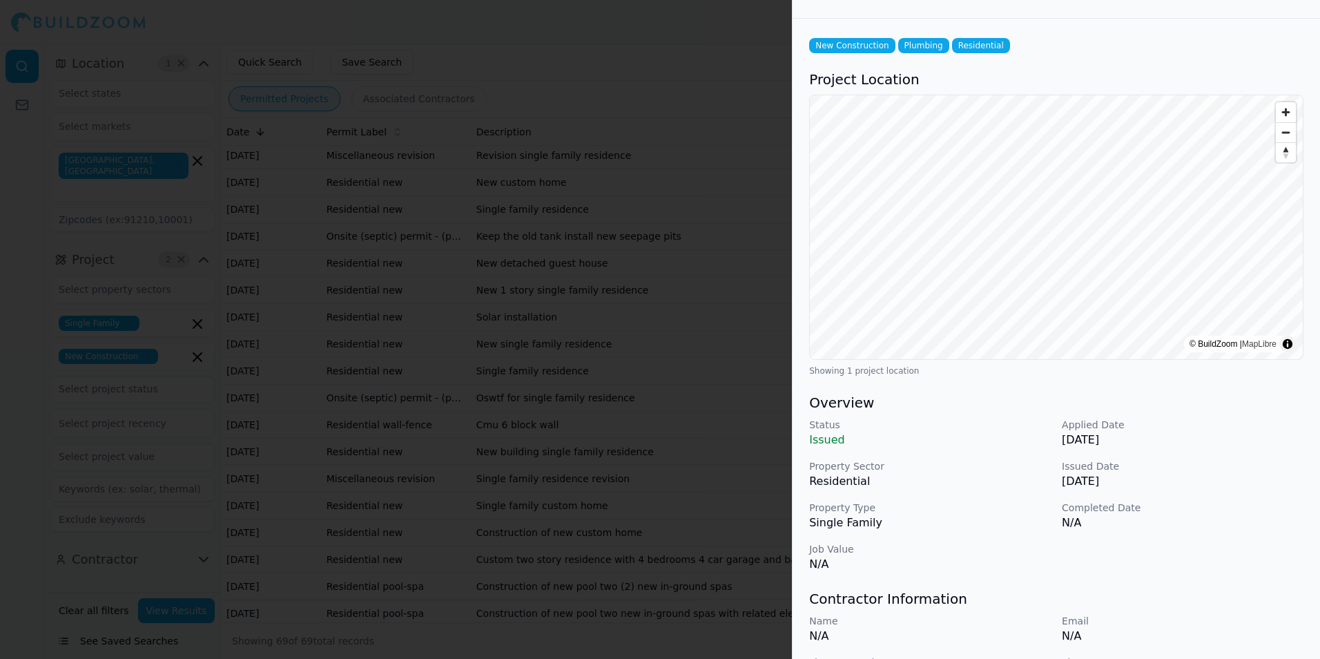
scroll to position [0, 0]
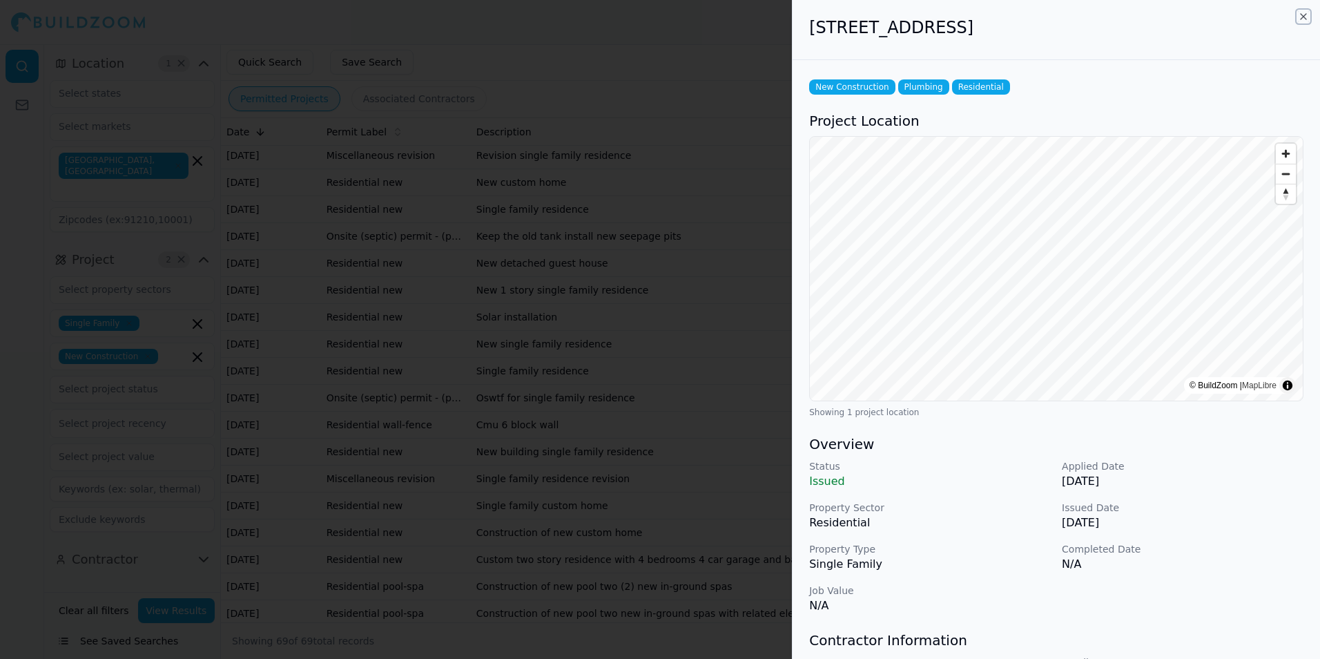
click at [1301, 16] on icon "button" at bounding box center [1303, 16] width 11 height 11
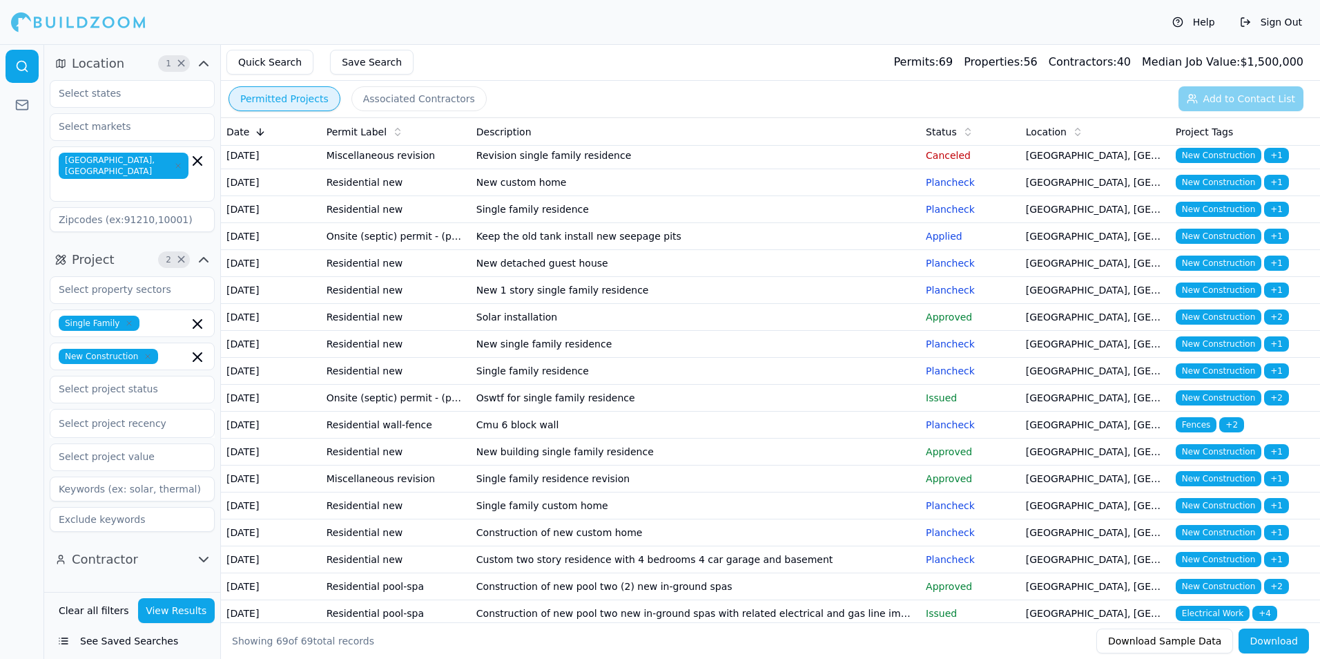
click at [814, 438] on td "Cmu 6 block wall" at bounding box center [695, 424] width 449 height 27
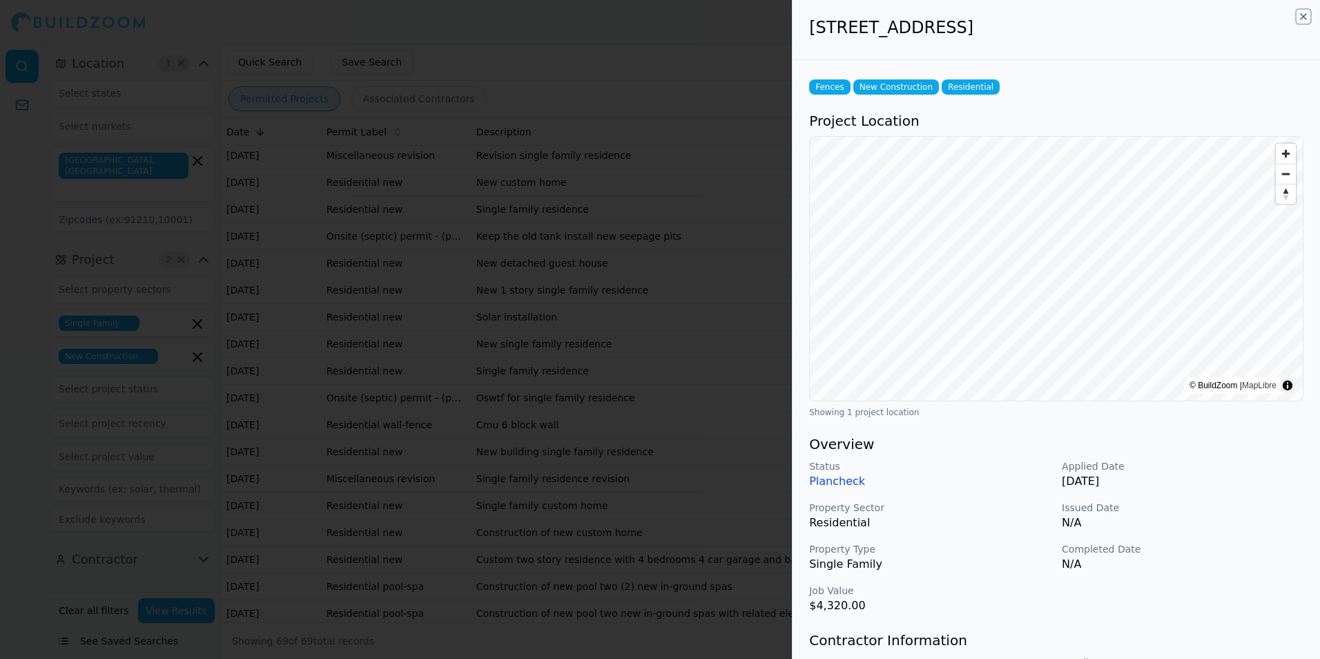
click at [1304, 20] on icon "button" at bounding box center [1303, 16] width 11 height 11
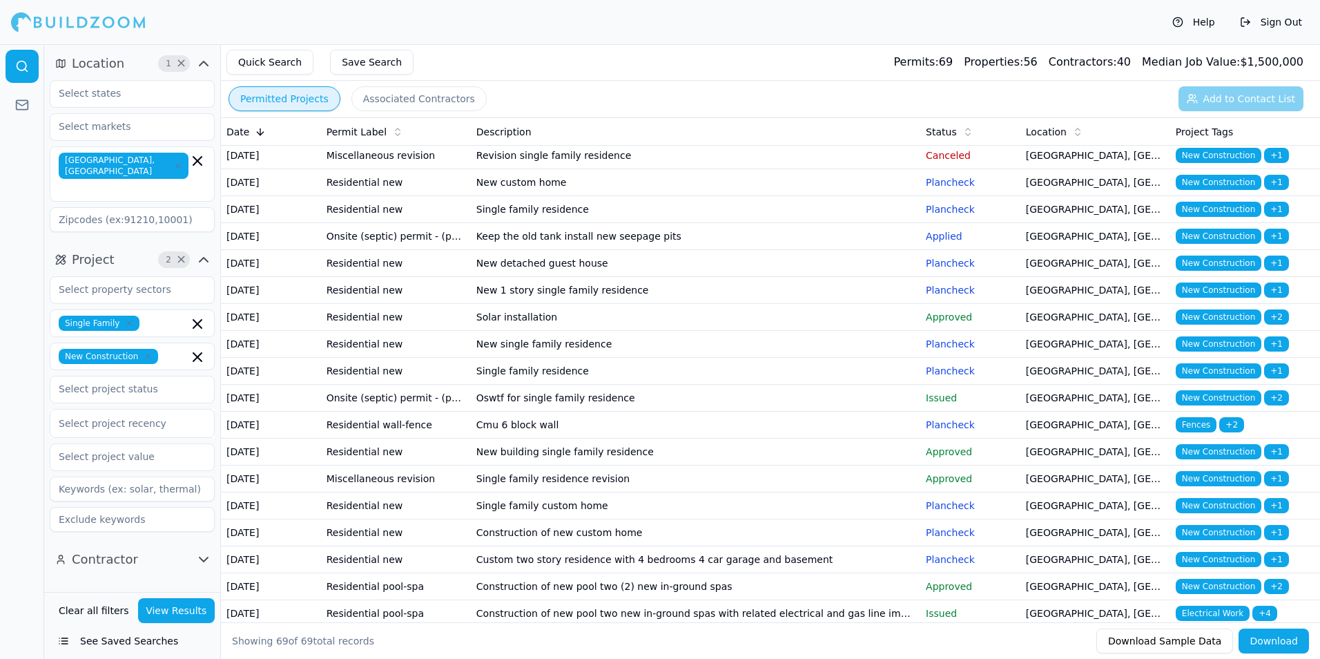
click at [634, 24] on div "Help Sign Out" at bounding box center [660, 22] width 1320 height 44
